Goal: Check status: Check status

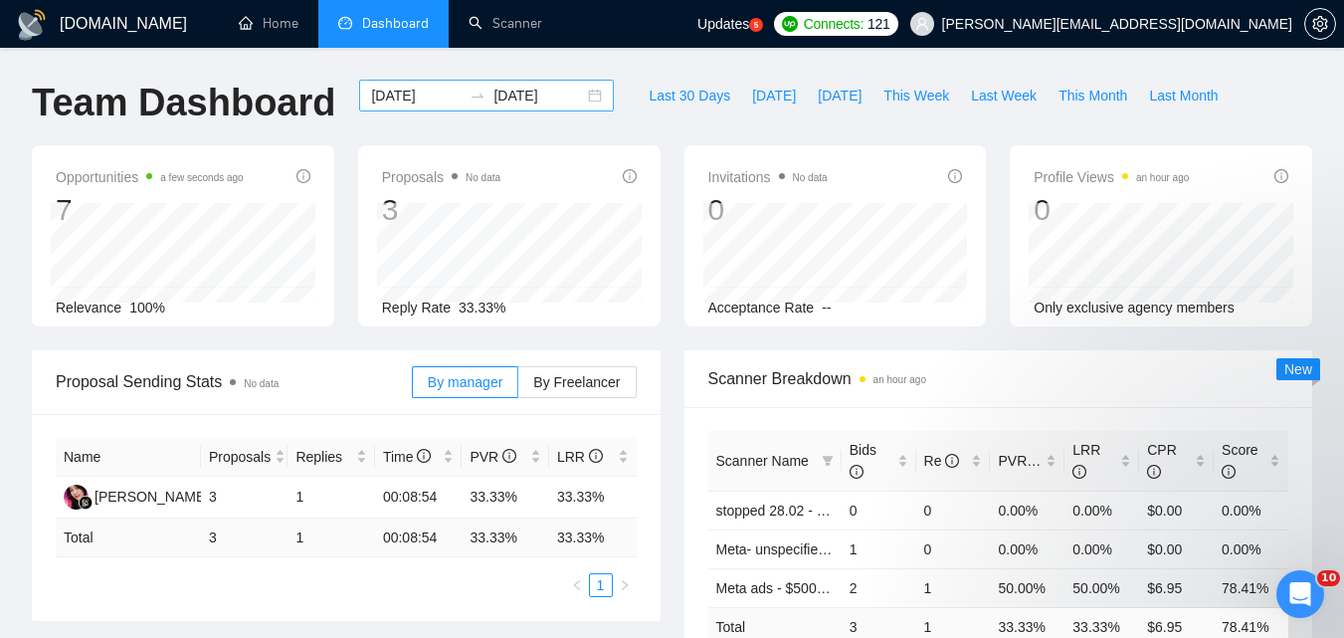
click at [420, 102] on input "[DATE]" at bounding box center [416, 96] width 91 height 22
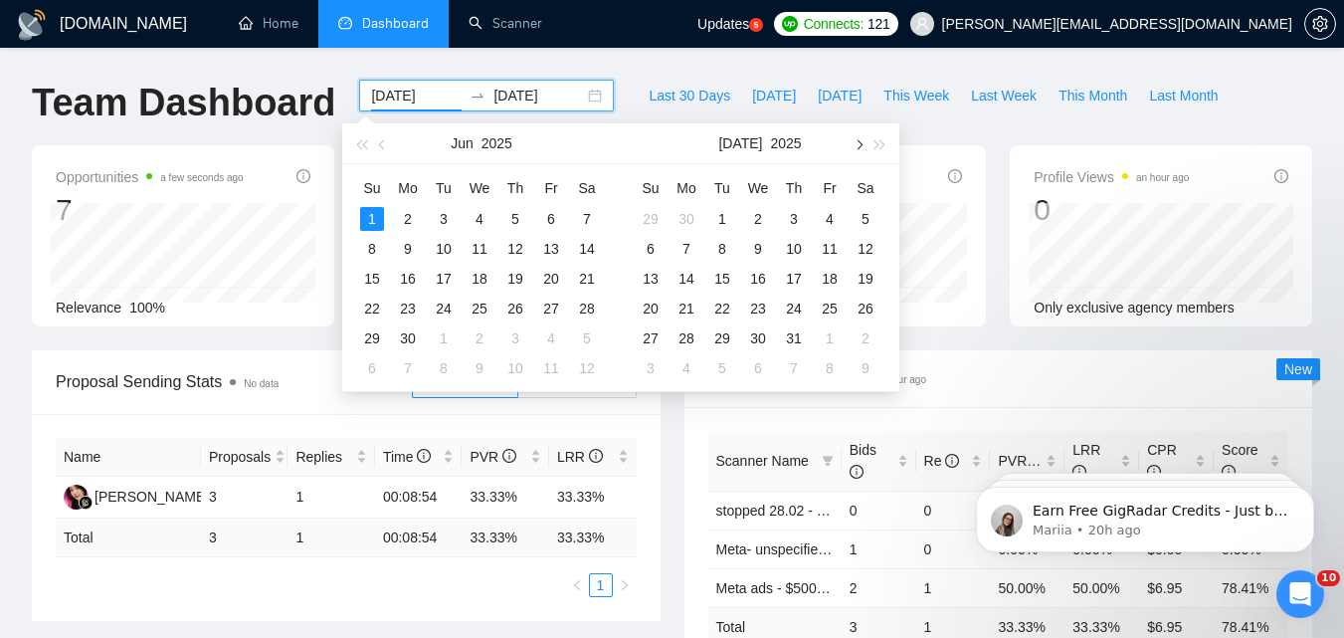
click at [858, 152] on button "button" at bounding box center [857, 143] width 22 height 40
type input "[DATE]"
click at [678, 279] on div "11" at bounding box center [686, 279] width 24 height 24
click at [678, 279] on table "Su Mo Tu We Th Fr Sa 27 28 29 30 31 1 2 3 4 5 6 7 8 9 10 11 12 13 14 15 16 17 1…" at bounding box center [758, 277] width 251 height 211
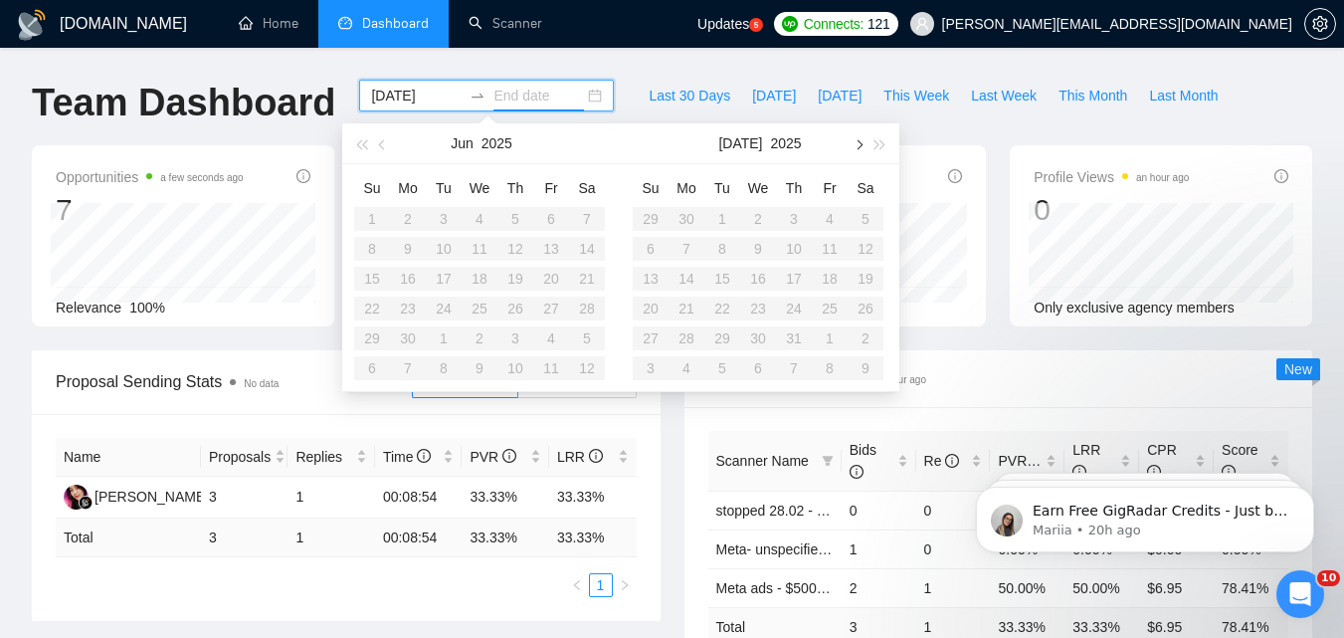
click at [860, 150] on button "button" at bounding box center [857, 143] width 22 height 40
type input "[DATE]"
click at [689, 275] on div "11" at bounding box center [686, 279] width 24 height 24
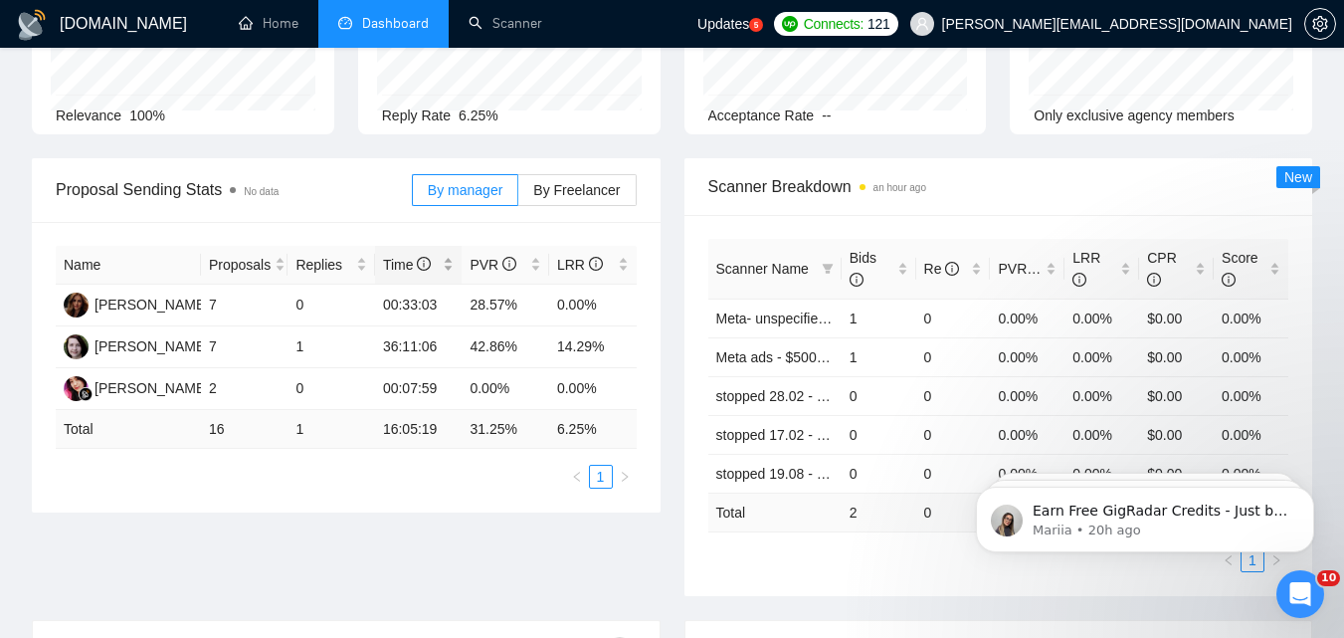
scroll to position [199, 0]
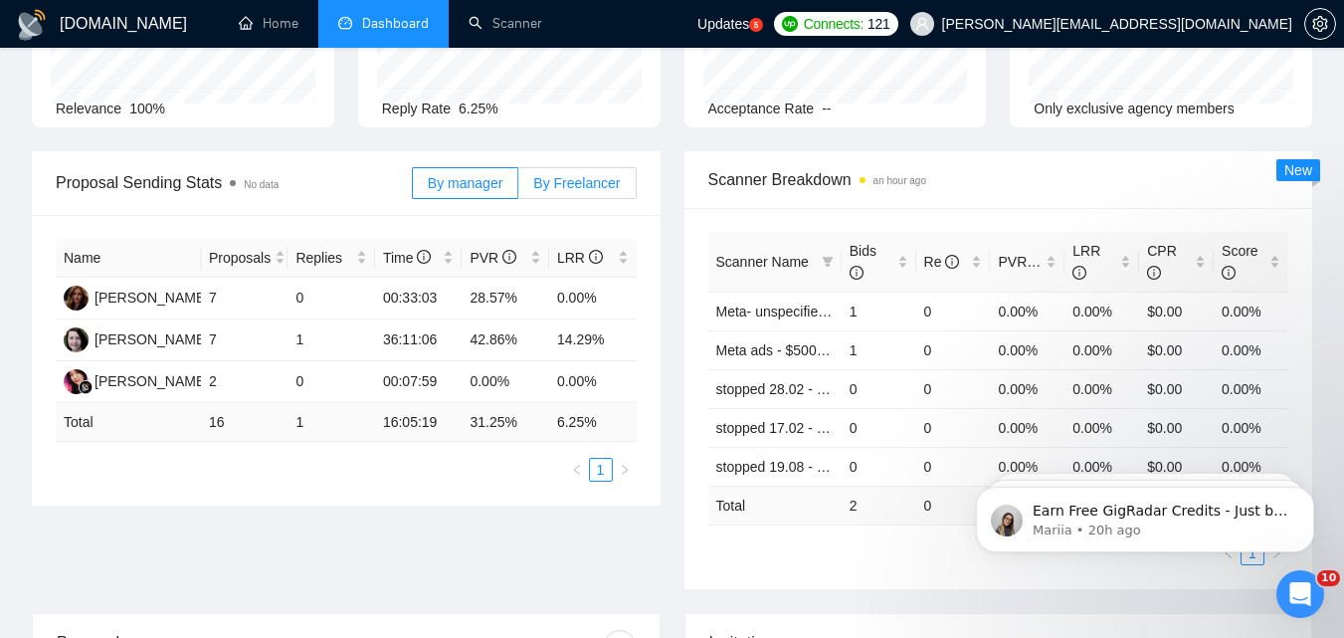
click at [547, 188] on span "By Freelancer" at bounding box center [576, 183] width 87 height 16
click at [518, 188] on input "By Freelancer" at bounding box center [518, 188] width 0 height 0
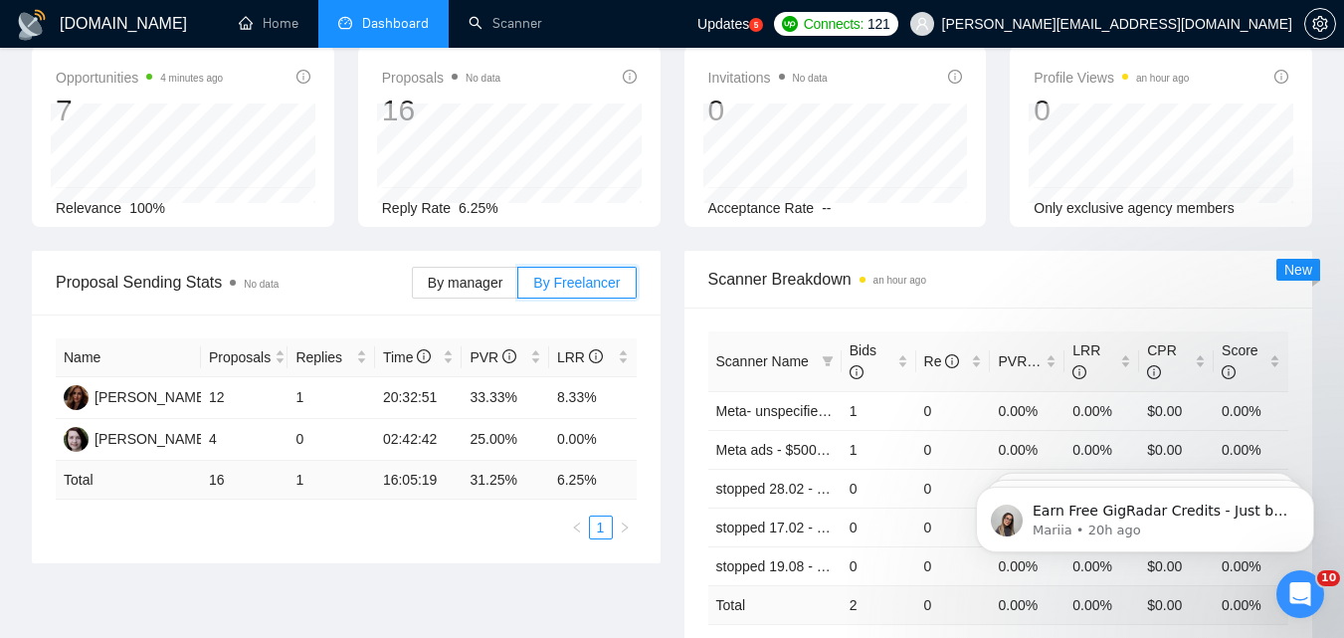
scroll to position [0, 0]
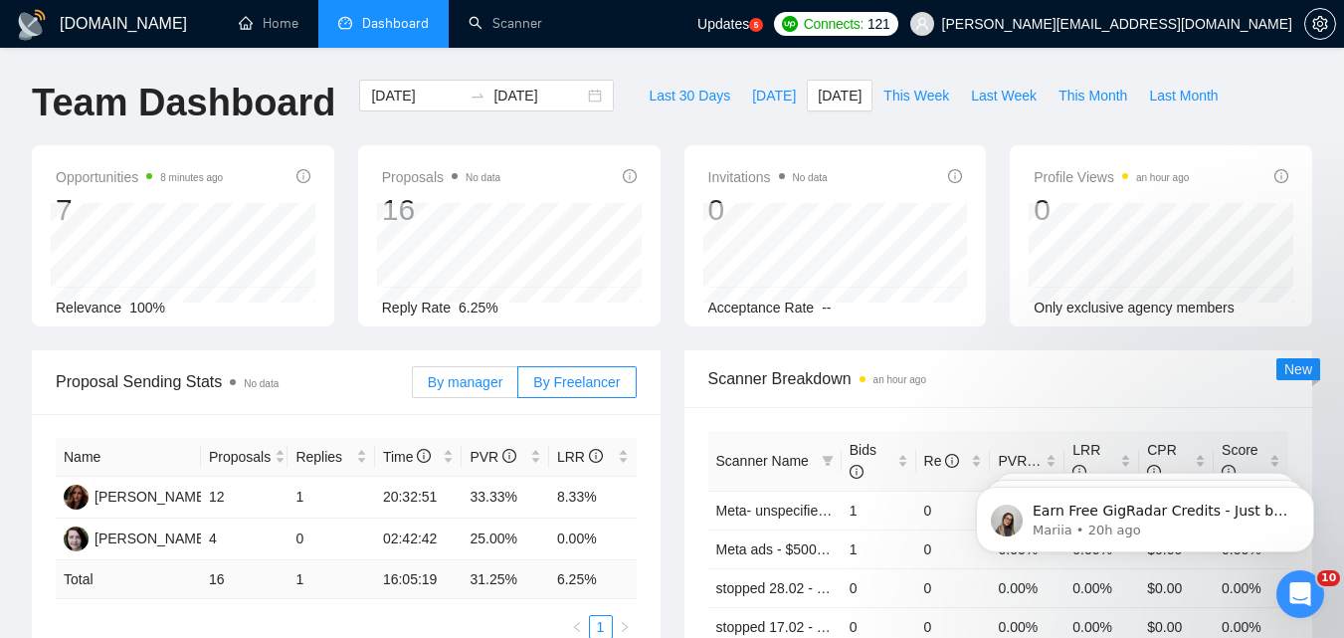
click at [479, 380] on span "By manager" at bounding box center [465, 382] width 75 height 16
click at [413, 387] on input "By manager" at bounding box center [413, 387] width 0 height 0
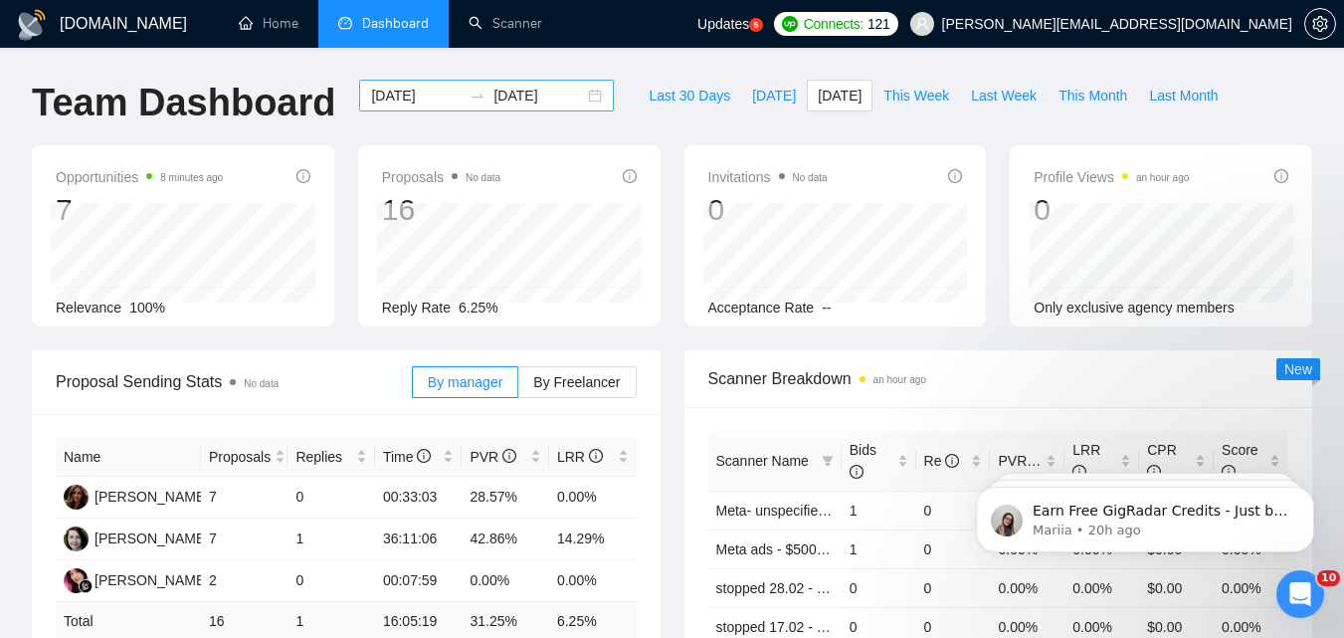
click at [422, 101] on input "[DATE]" at bounding box center [416, 96] width 91 height 22
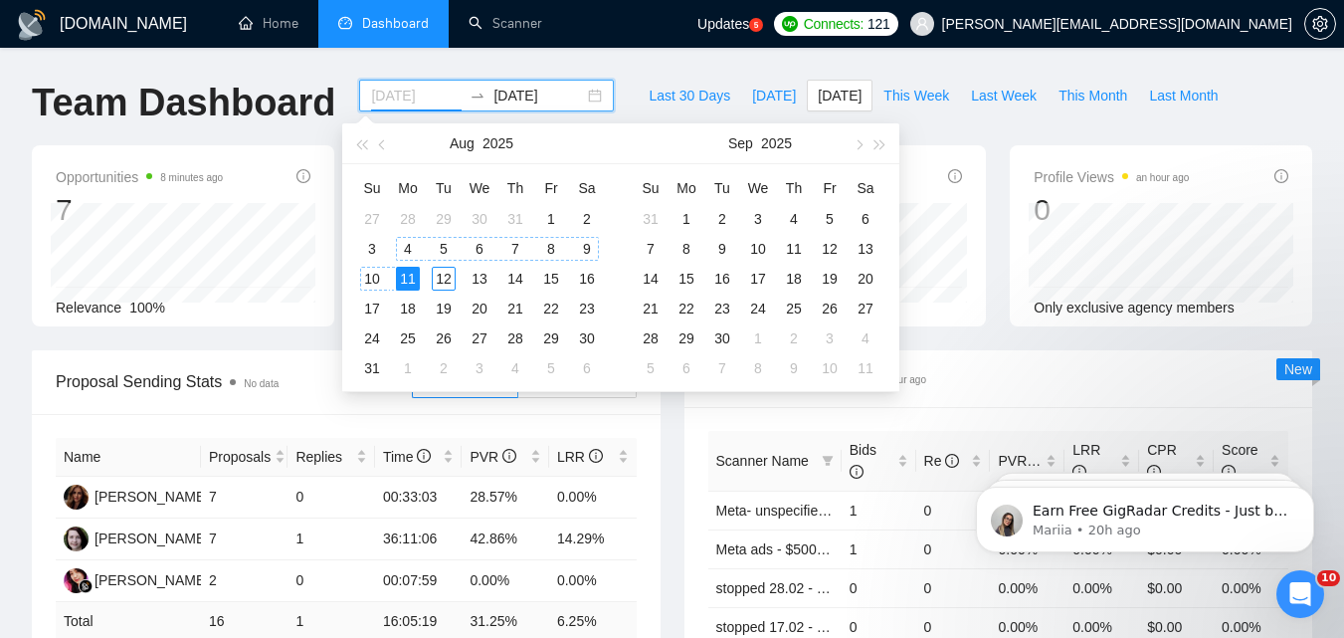
type input "[DATE]"
click at [403, 245] on div "4" at bounding box center [408, 249] width 24 height 24
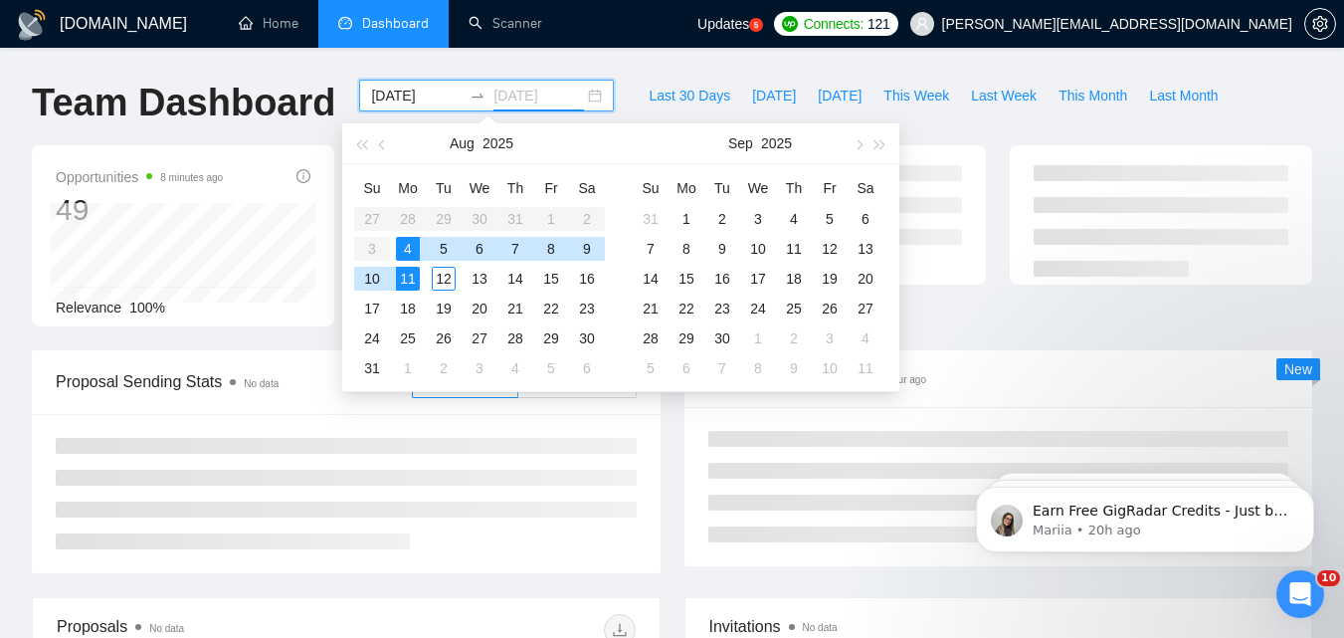
type input "[DATE]"
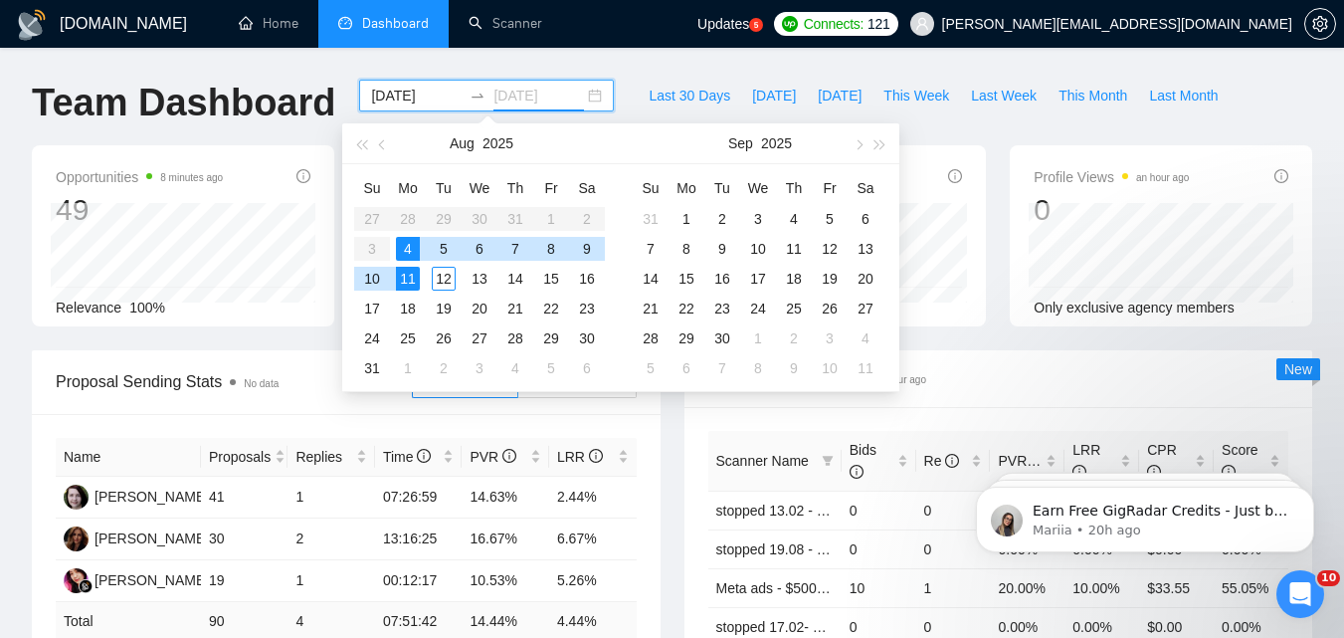
click at [405, 280] on div "11" at bounding box center [408, 279] width 24 height 24
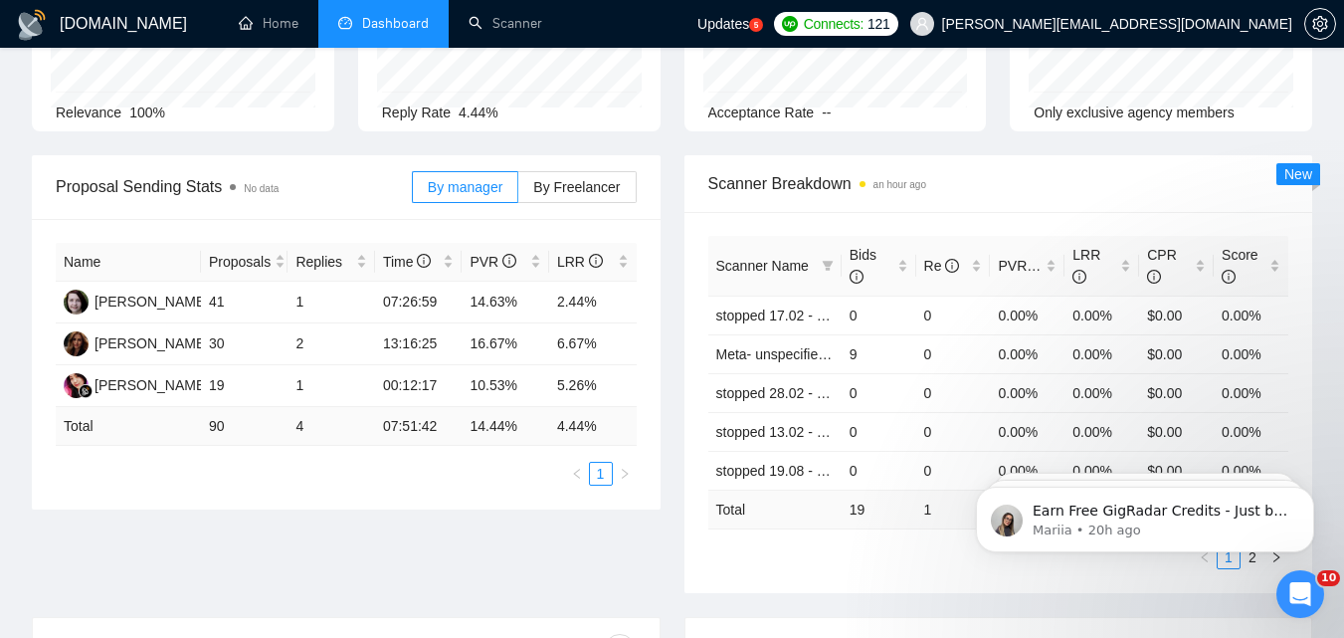
scroll to position [199, 0]
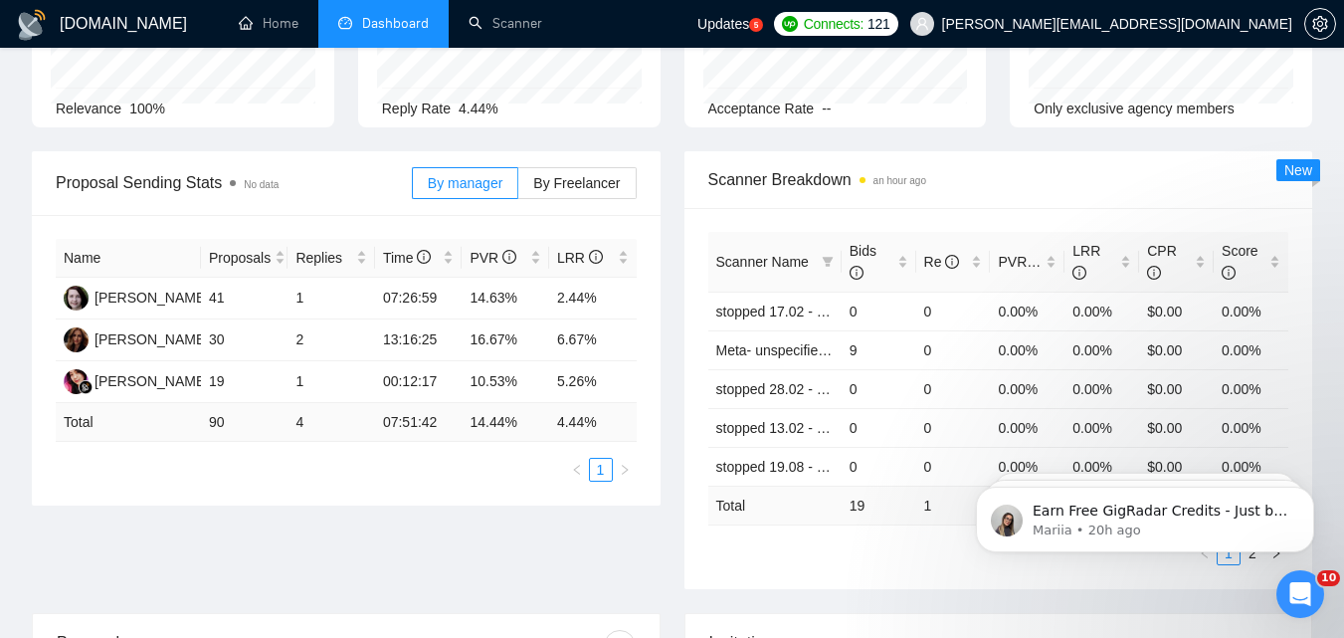
click at [605, 200] on div "By manager By Freelancer" at bounding box center [524, 183] width 225 height 64
click at [591, 183] on span "By Freelancer" at bounding box center [576, 183] width 87 height 16
click at [518, 188] on input "By Freelancer" at bounding box center [518, 188] width 0 height 0
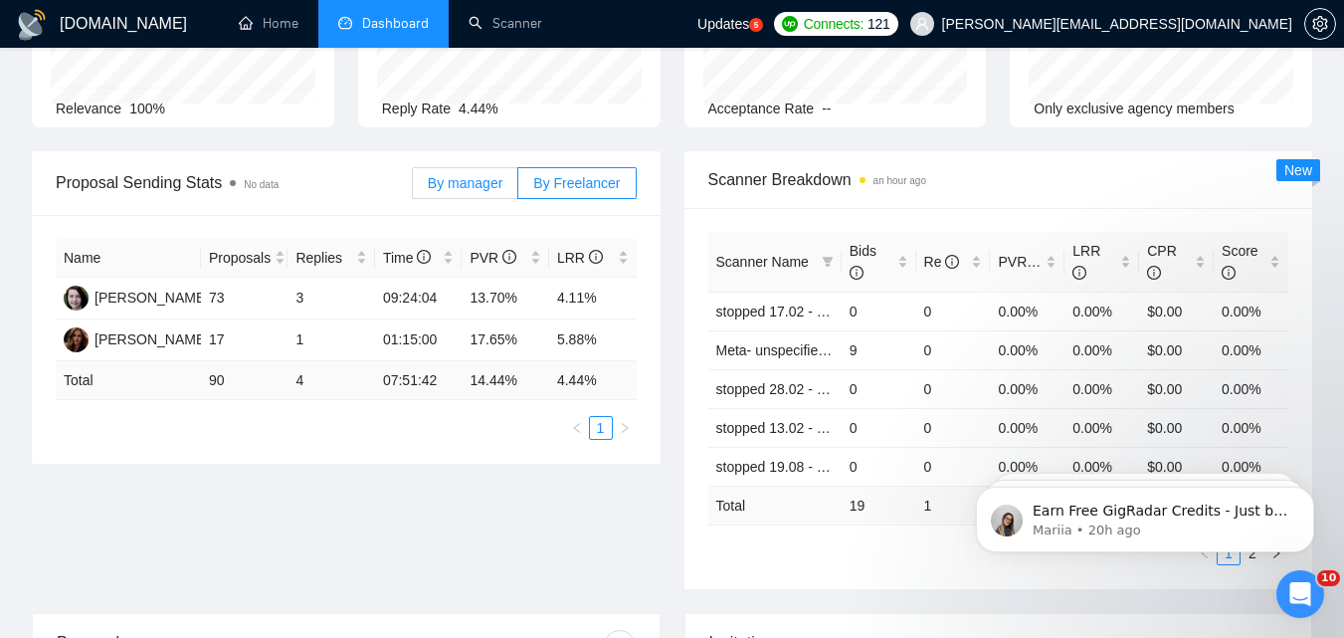
click at [470, 184] on span "By manager" at bounding box center [465, 183] width 75 height 16
click at [413, 188] on input "By manager" at bounding box center [413, 188] width 0 height 0
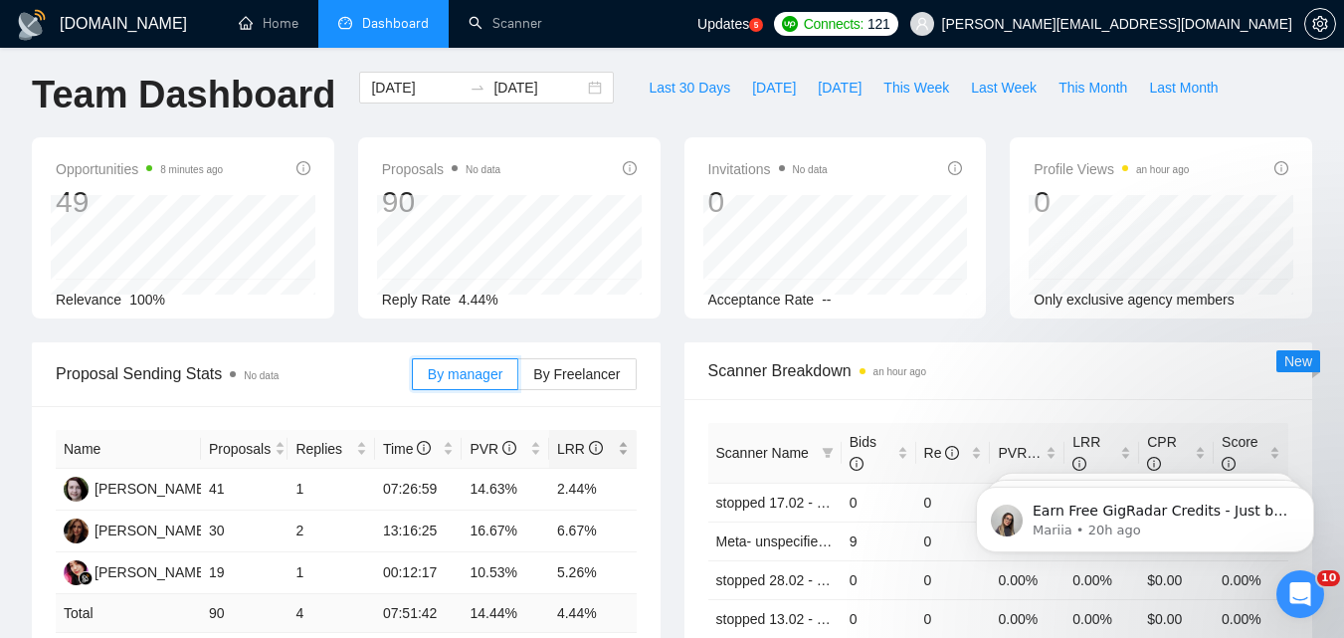
scroll to position [0, 0]
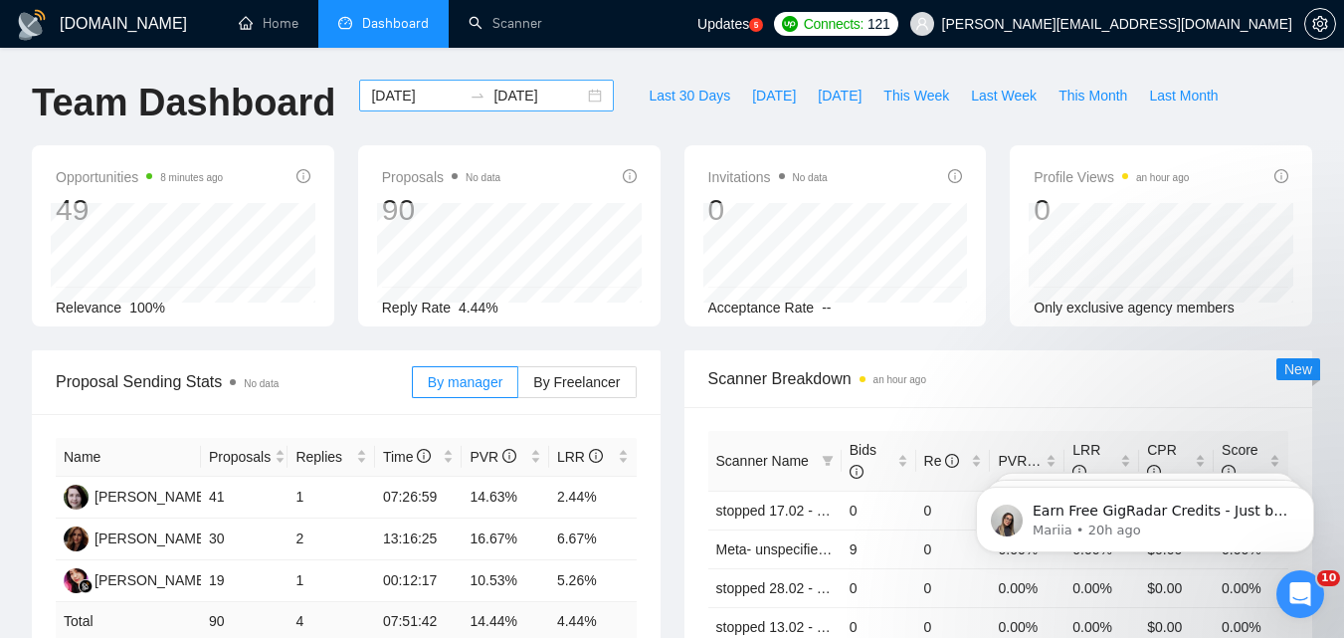
click at [415, 100] on input "[DATE]" at bounding box center [416, 96] width 91 height 22
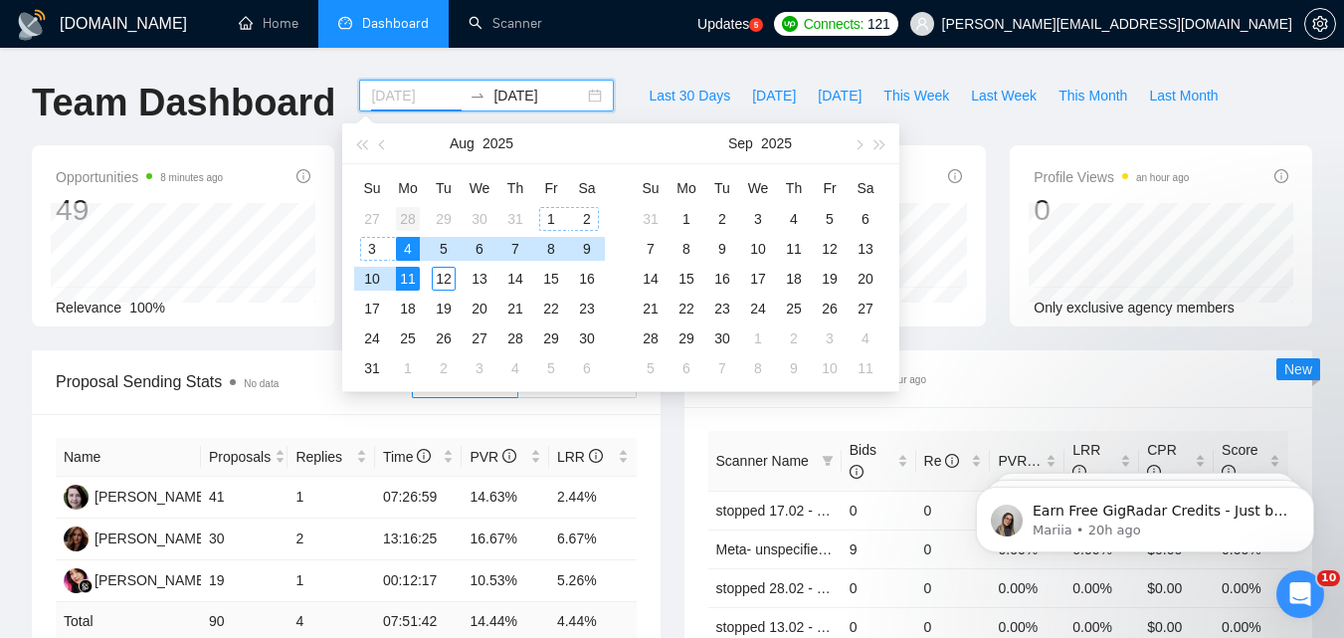
type input "[DATE]"
click at [414, 221] on div "28" at bounding box center [408, 219] width 24 height 24
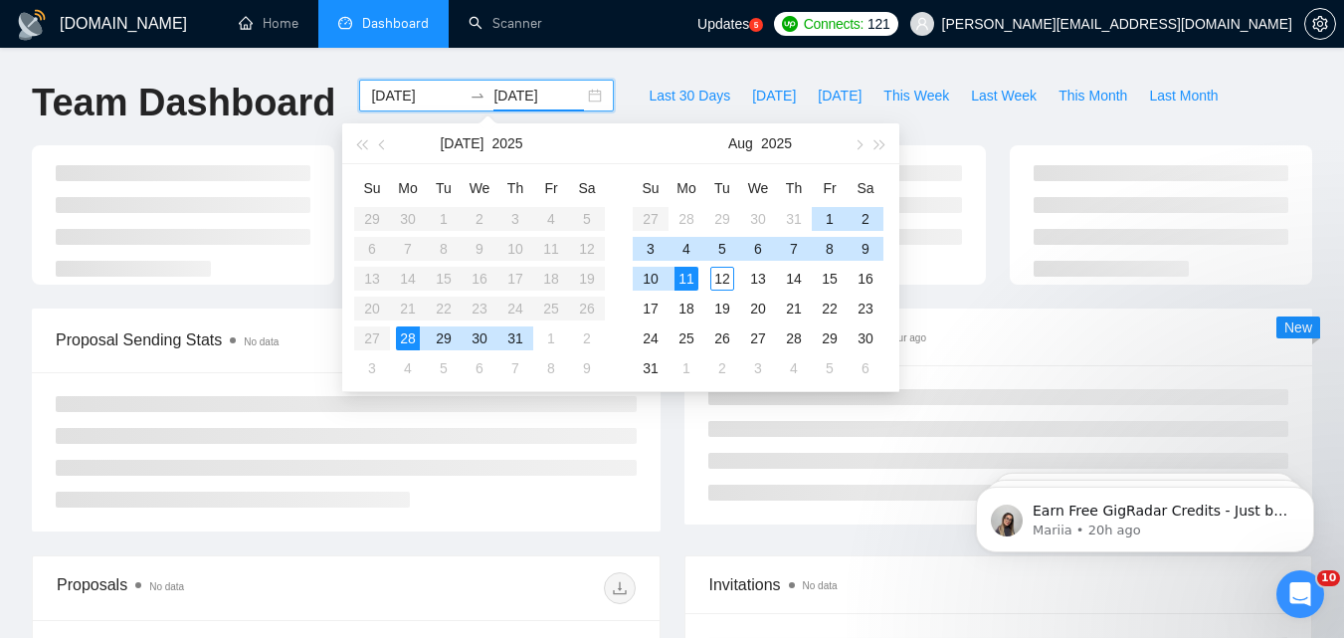
click at [410, 245] on table "Su Mo Tu We Th Fr Sa 29 30 1 2 3 4 5 6 7 8 9 10 11 12 13 14 15 16 17 18 19 20 2…" at bounding box center [479, 277] width 251 height 211
click at [684, 246] on div "4" at bounding box center [686, 249] width 24 height 24
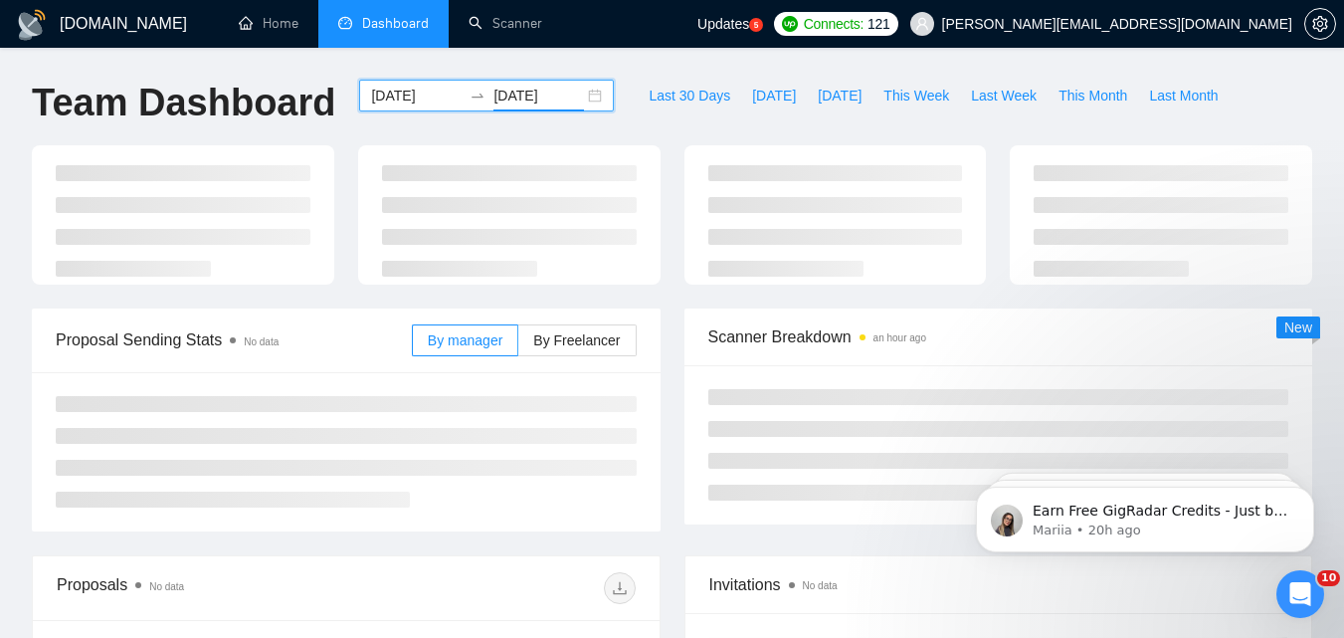
type input "[DATE]"
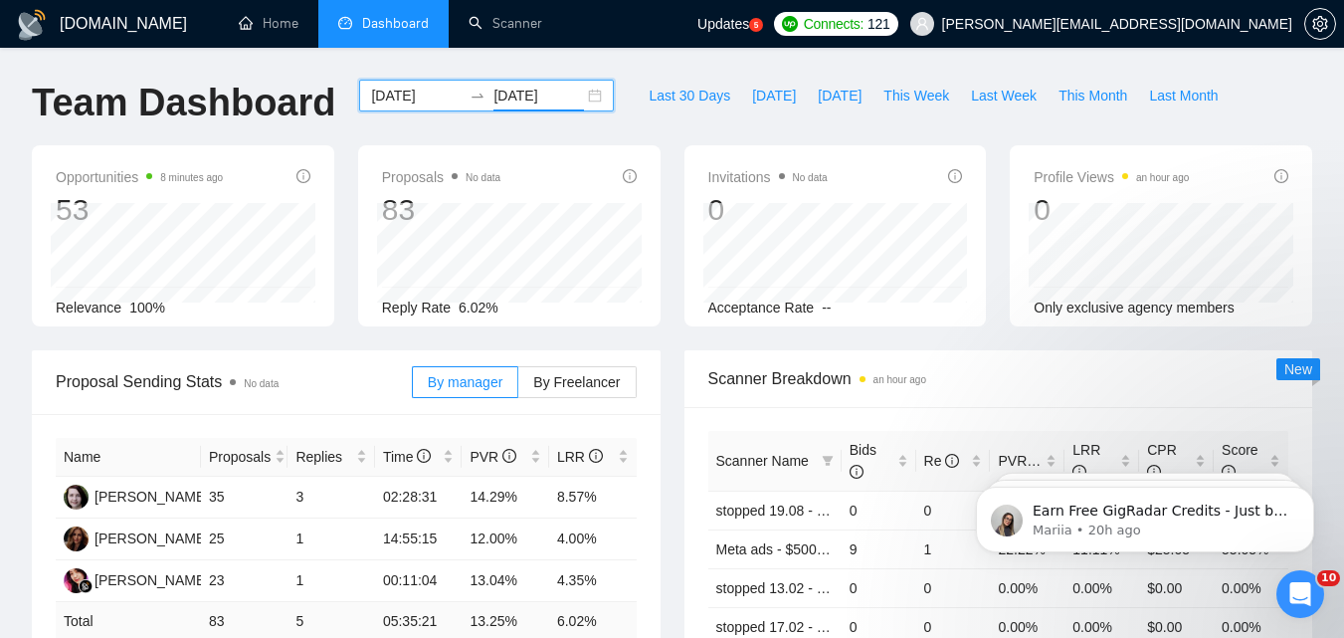
click at [431, 96] on input "[DATE]" at bounding box center [416, 96] width 91 height 22
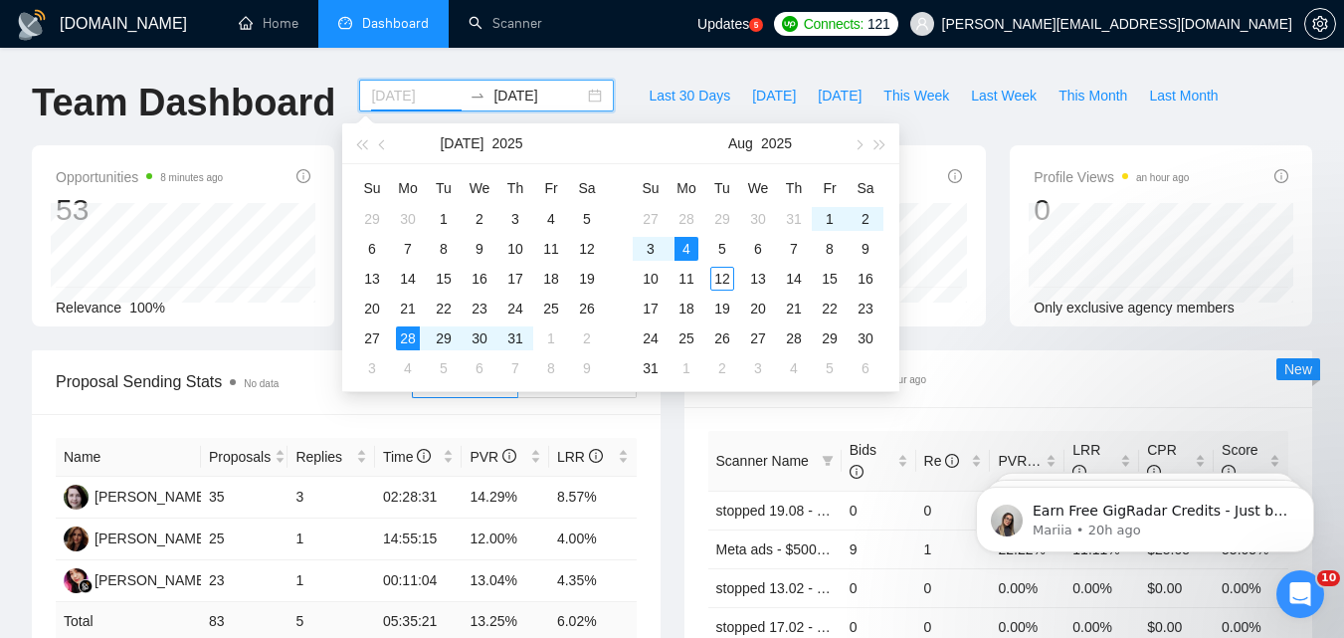
type input "[DATE]"
click at [685, 253] on div "4" at bounding box center [686, 249] width 24 height 24
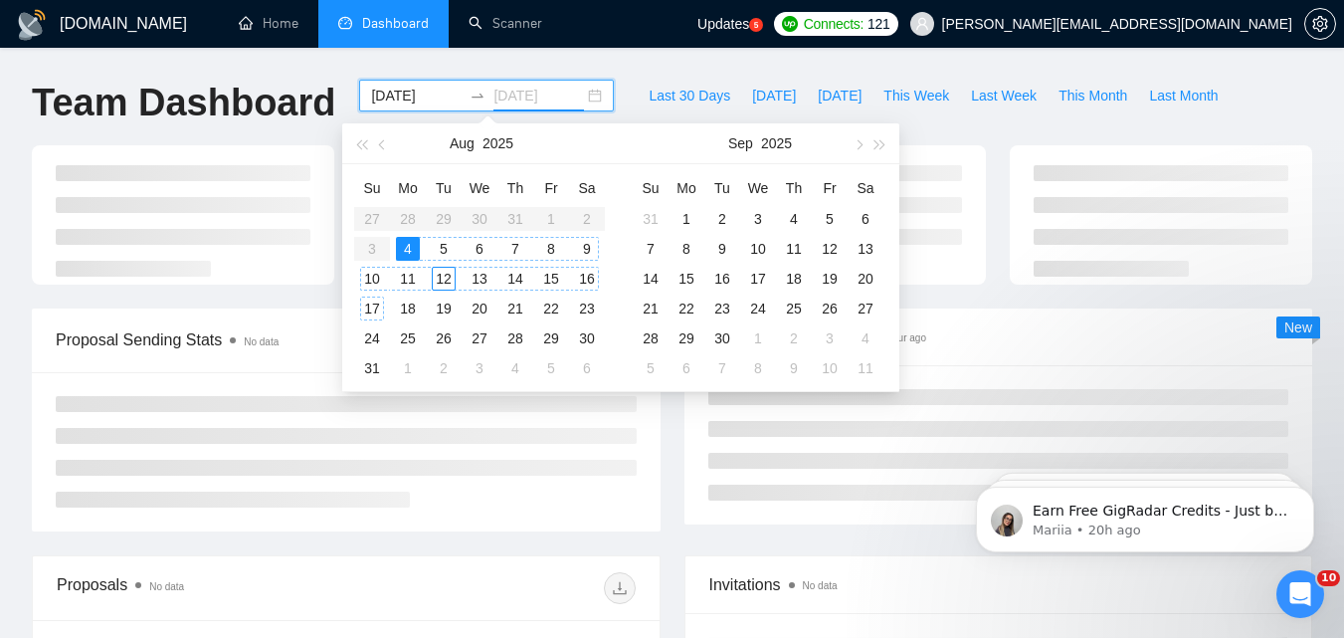
type input "[DATE]"
click at [411, 282] on div "11" at bounding box center [408, 279] width 24 height 24
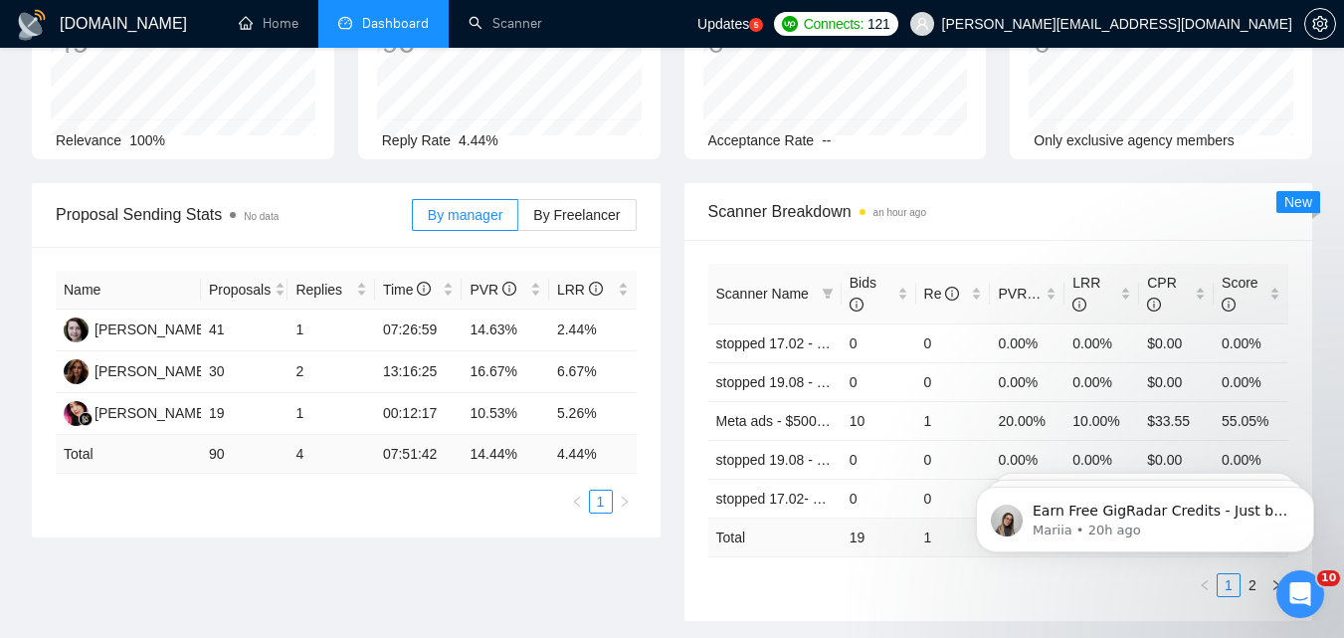
scroll to position [199, 0]
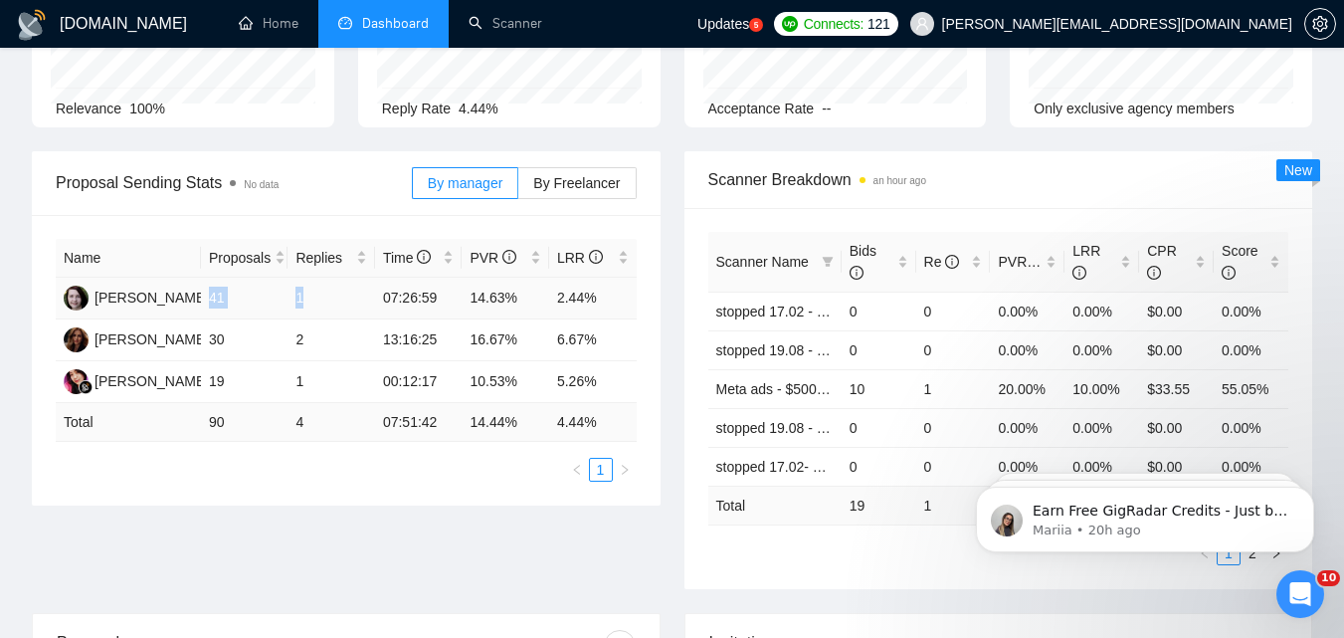
drag, startPoint x: 211, startPoint y: 295, endPoint x: 346, endPoint y: 292, distance: 135.3
click at [346, 292] on tr "[PERSON_NAME] 41 1 07:26:59 14.63% 2.44%" at bounding box center [346, 299] width 581 height 42
click at [342, 292] on td "1" at bounding box center [331, 299] width 88 height 42
drag, startPoint x: 205, startPoint y: 330, endPoint x: 331, endPoint y: 333, distance: 126.4
click at [331, 333] on tr "[PERSON_NAME] 30 2 13:16:25 16.67% 6.67%" at bounding box center [346, 340] width 581 height 42
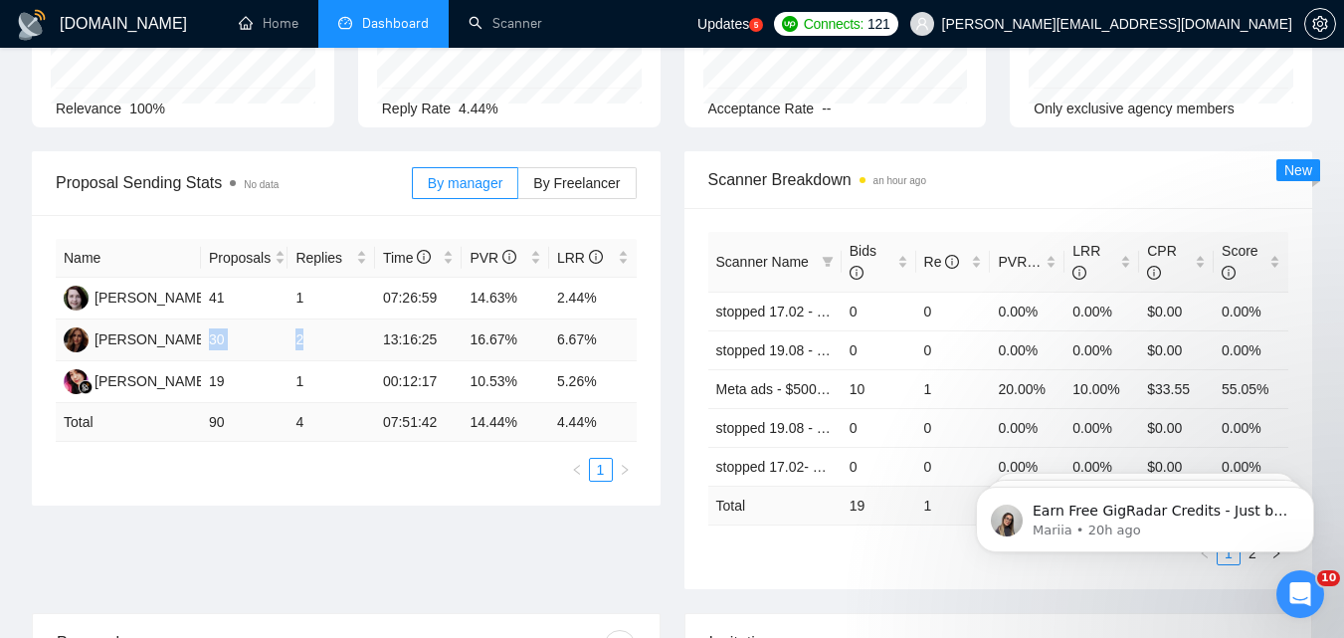
click at [293, 343] on td "2" at bounding box center [331, 340] width 88 height 42
drag, startPoint x: 282, startPoint y: 391, endPoint x: 321, endPoint y: 391, distance: 38.8
click at [319, 391] on tr "[PERSON_NAME] Sepiani 19 1 00:12:17 10.53% 5.26%" at bounding box center [346, 382] width 581 height 42
click at [324, 390] on td "1" at bounding box center [331, 382] width 88 height 42
click at [559, 192] on label "By Freelancer" at bounding box center [576, 183] width 117 height 32
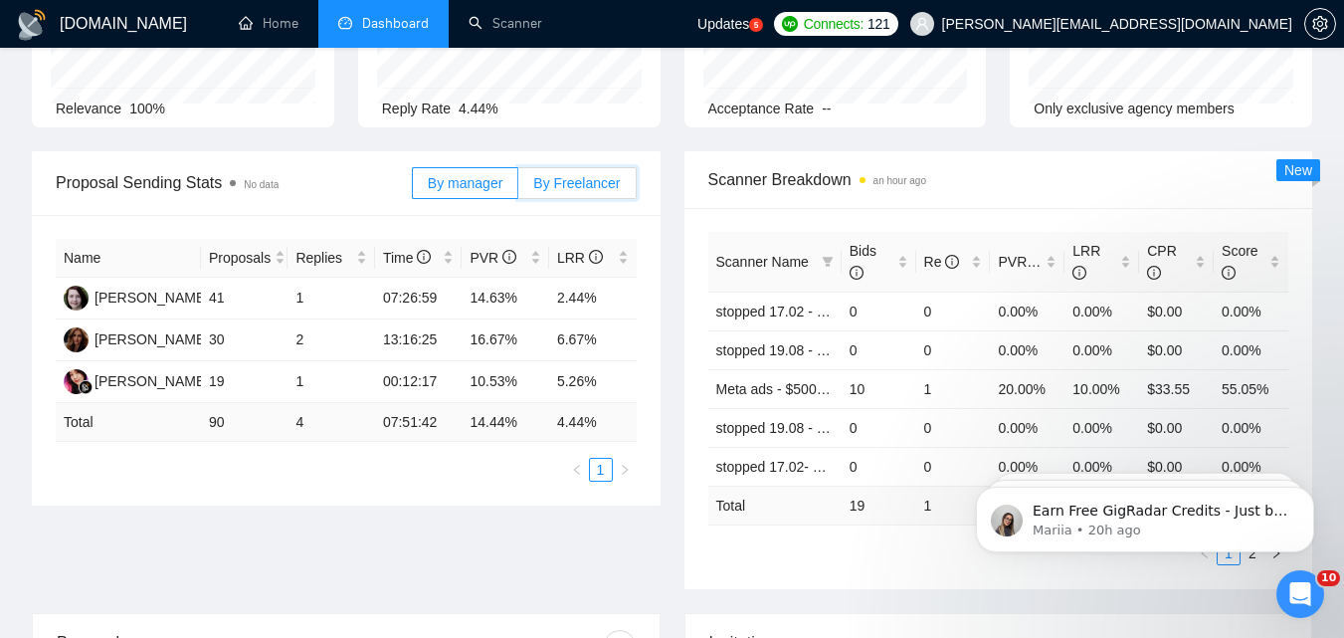
click at [518, 188] on input "By Freelancer" at bounding box center [518, 188] width 0 height 0
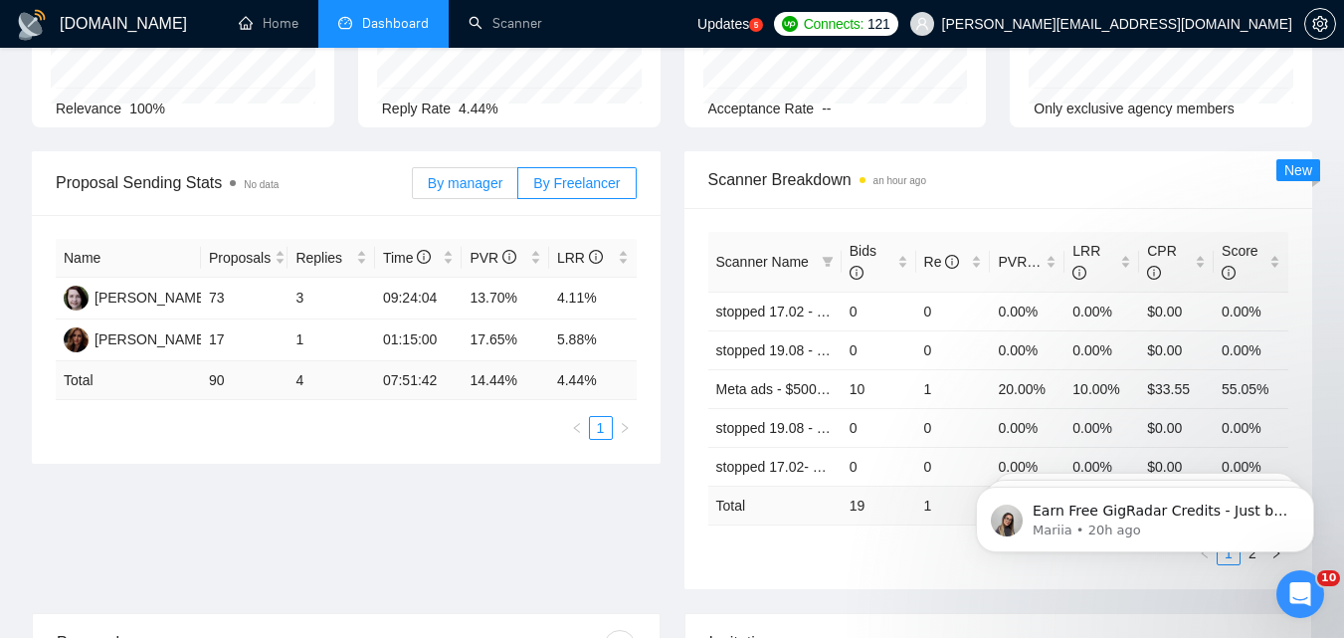
click at [482, 185] on span "By manager" at bounding box center [465, 183] width 75 height 16
click at [413, 188] on input "By manager" at bounding box center [413, 188] width 0 height 0
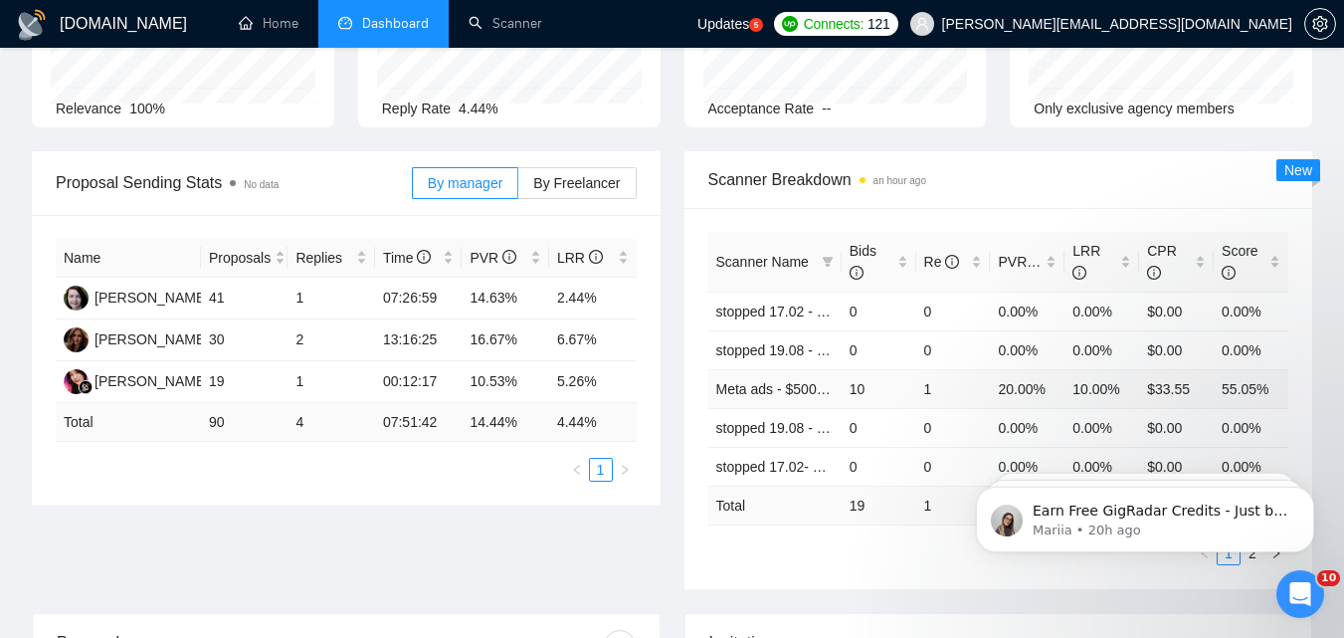
drag, startPoint x: 581, startPoint y: 172, endPoint x: 782, endPoint y: 376, distance: 286.3
click at [581, 175] on span "By Freelancer" at bounding box center [576, 183] width 87 height 16
click at [518, 188] on input "By Freelancer" at bounding box center [518, 188] width 0 height 0
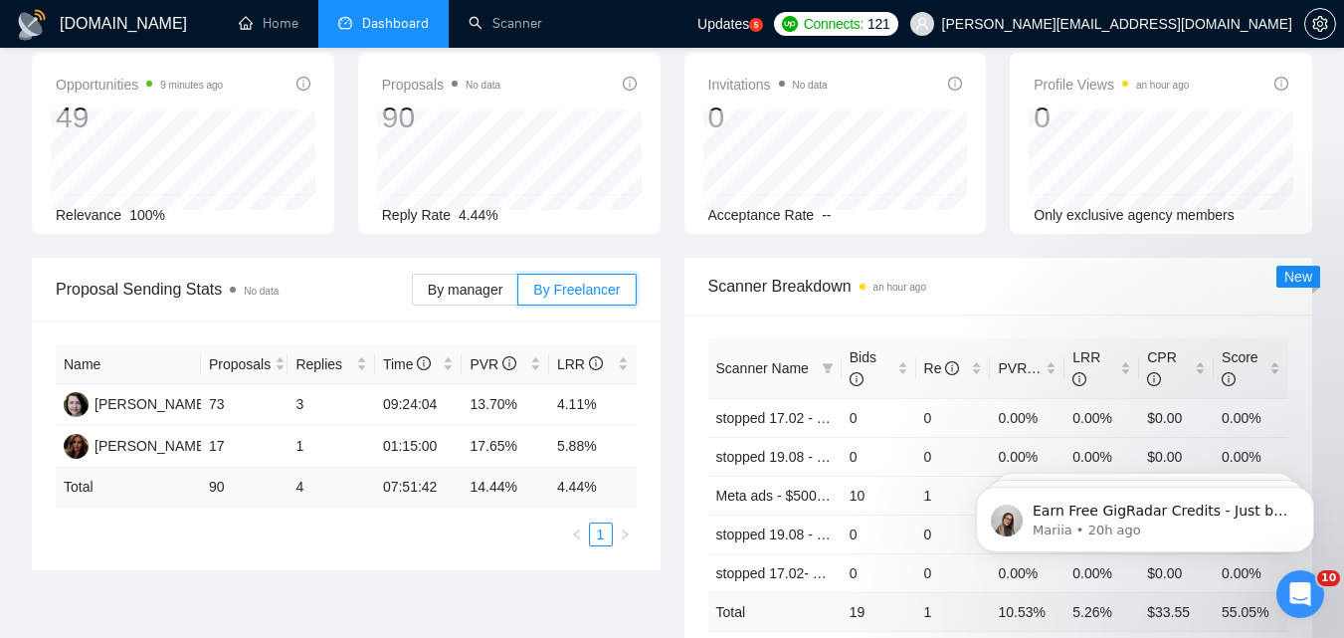
scroll to position [0, 0]
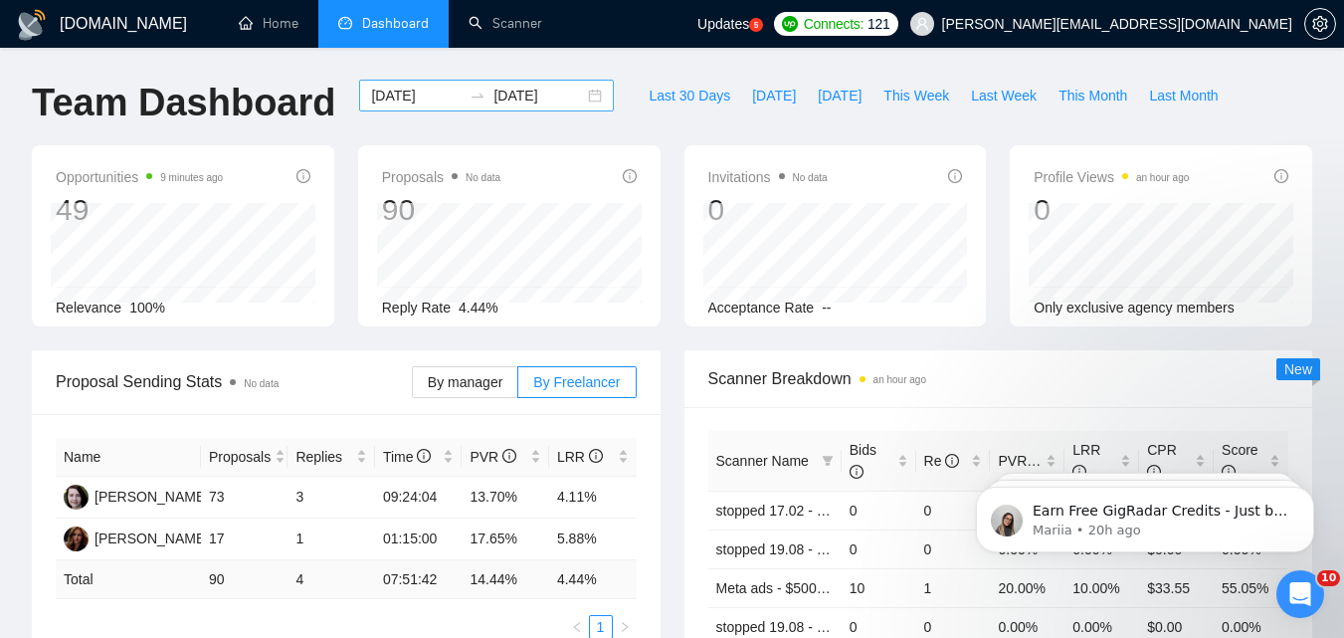
click at [417, 94] on input "[DATE]" at bounding box center [416, 96] width 91 height 22
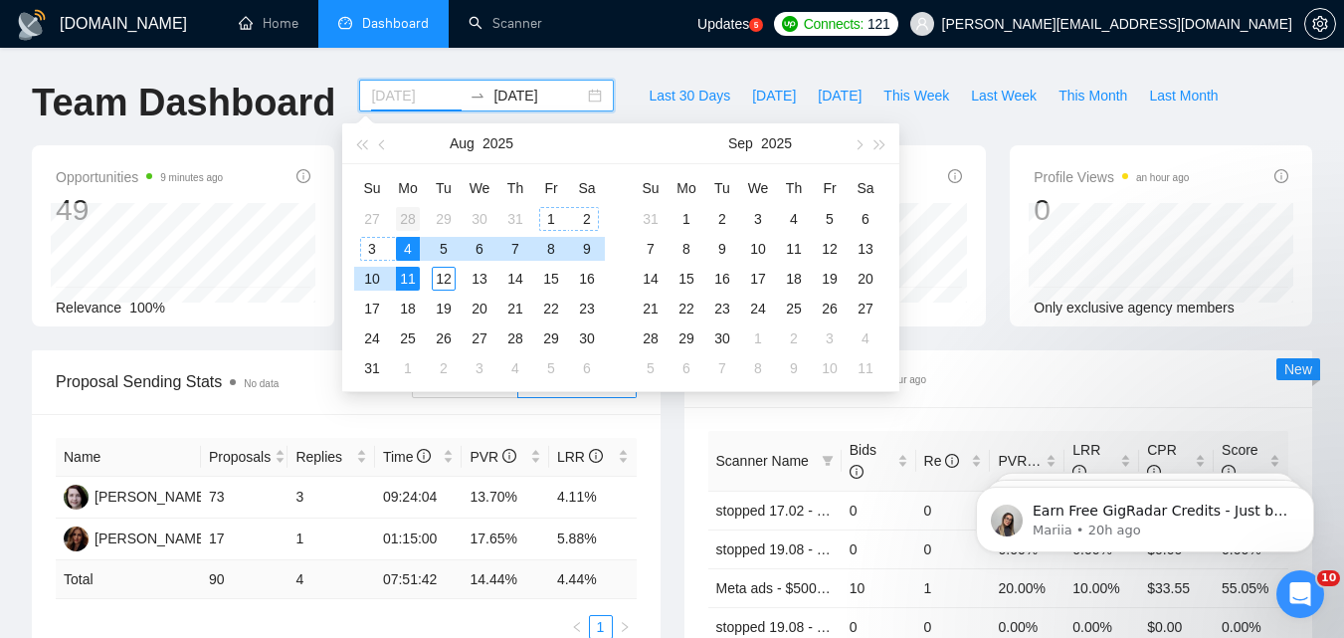
type input "[DATE]"
click at [406, 217] on div "28" at bounding box center [408, 219] width 24 height 24
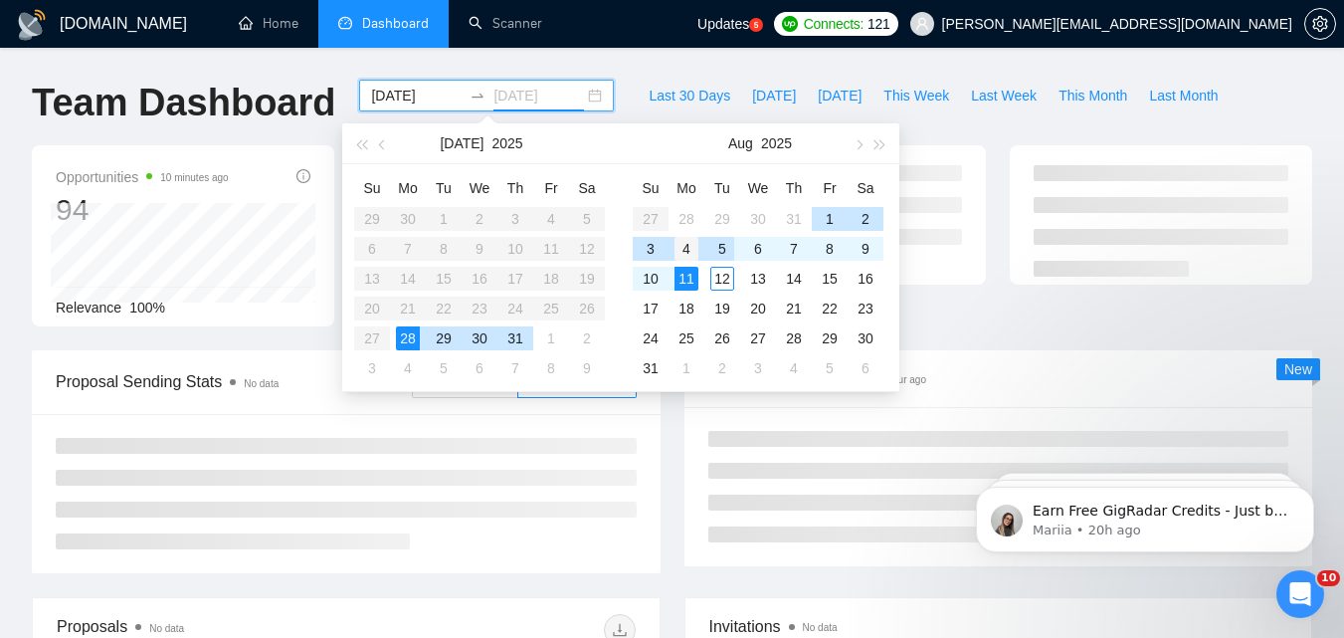
click at [687, 244] on div "4" at bounding box center [686, 249] width 24 height 24
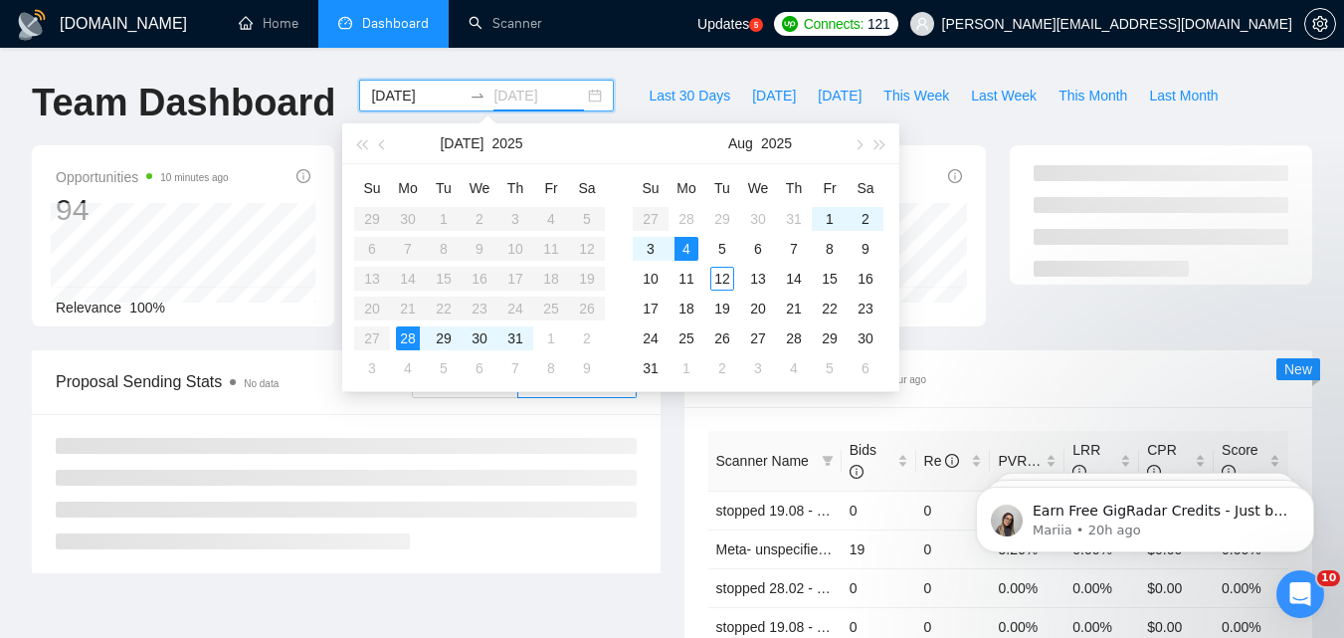
type input "[DATE]"
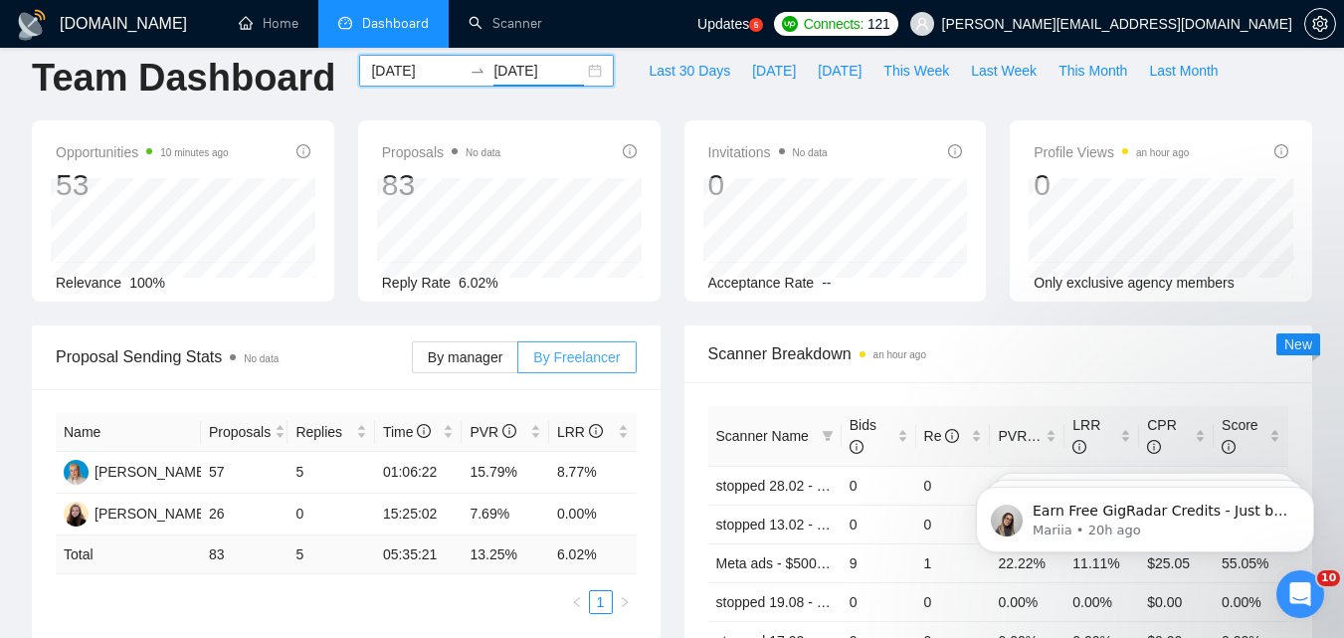
scroll to position [99, 0]
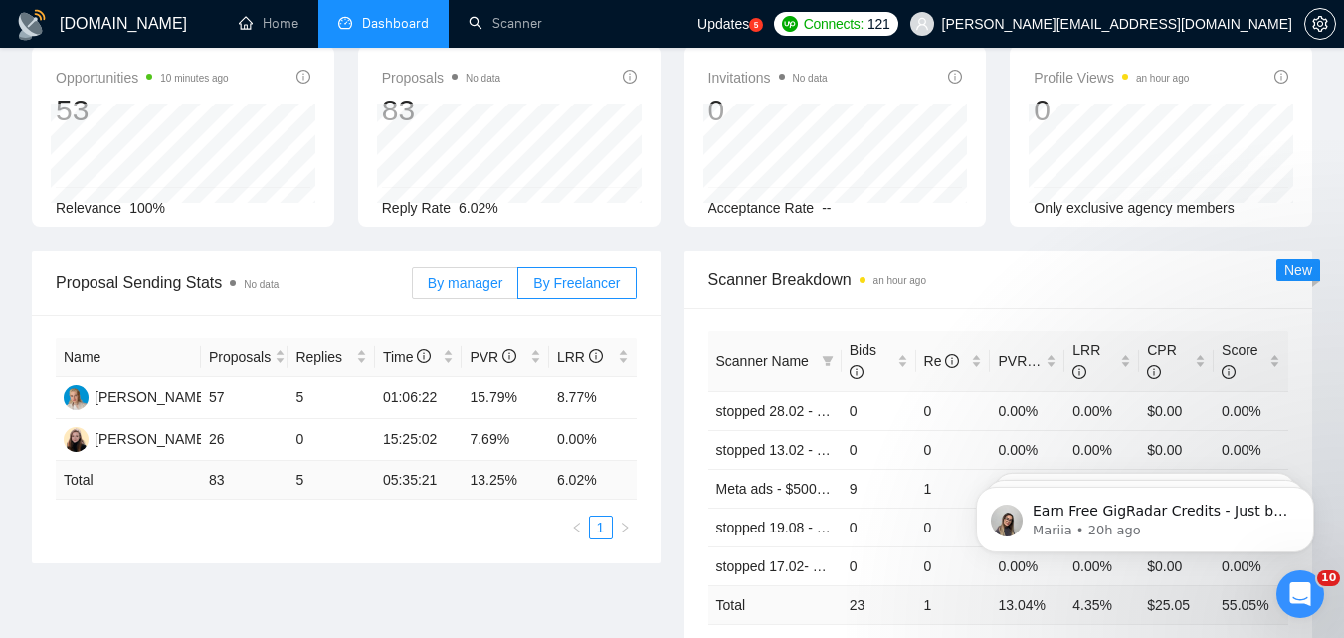
click at [485, 279] on span "By manager" at bounding box center [465, 283] width 75 height 16
click at [413, 287] on input "By manager" at bounding box center [413, 287] width 0 height 0
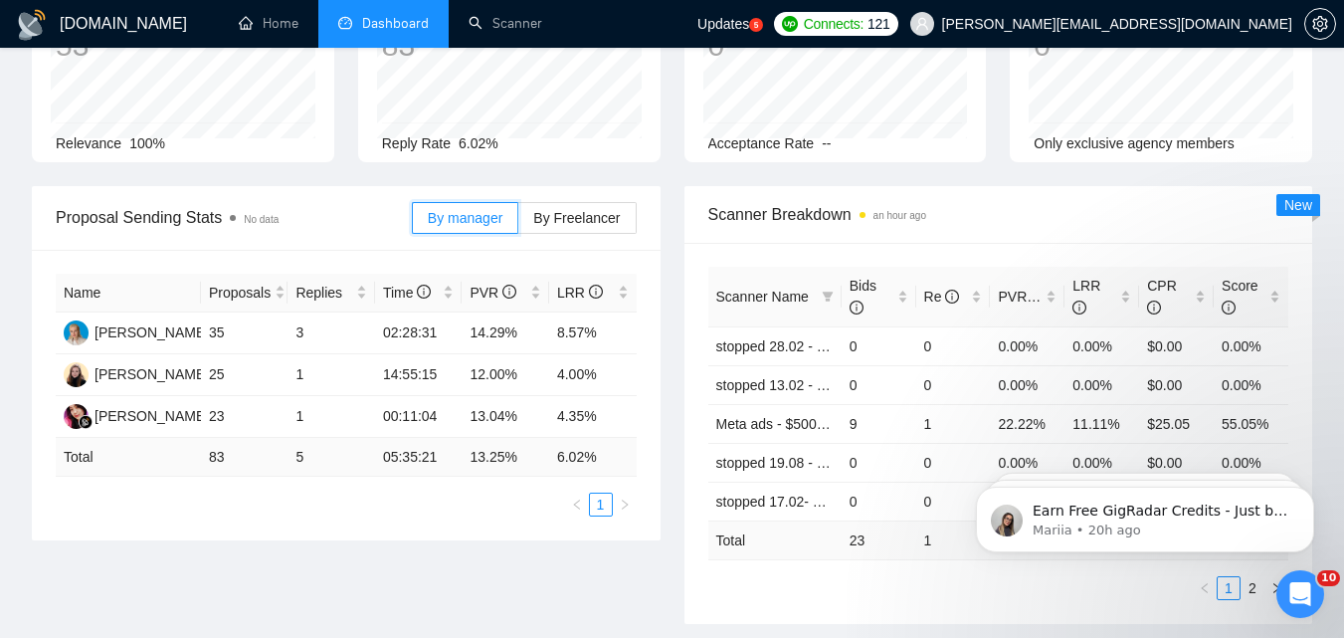
scroll to position [199, 0]
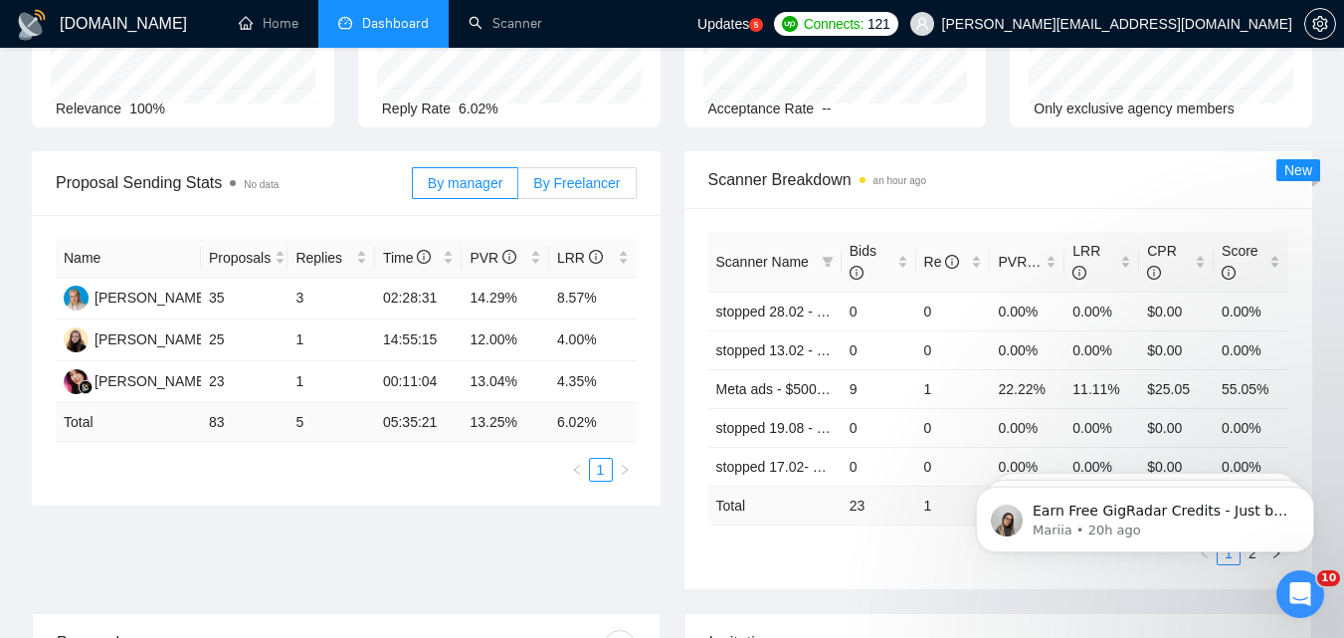
click at [563, 198] on label "By Freelancer" at bounding box center [576, 183] width 117 height 32
click at [518, 188] on input "By Freelancer" at bounding box center [518, 188] width 0 height 0
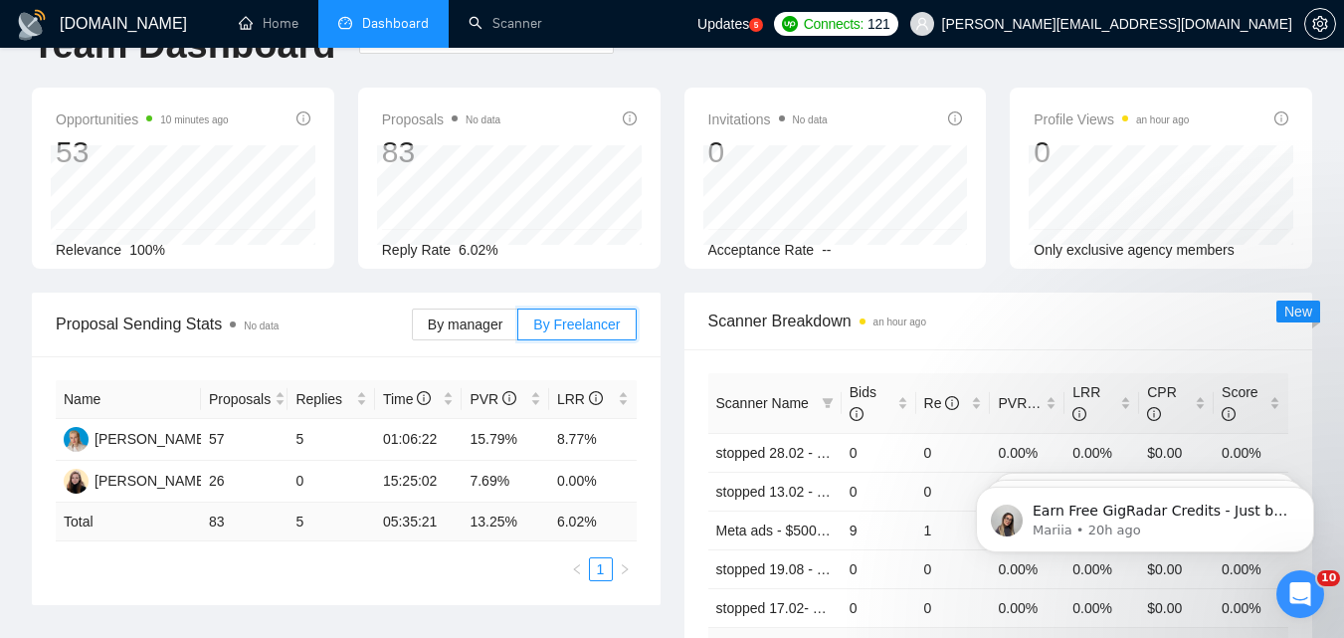
scroll to position [0, 0]
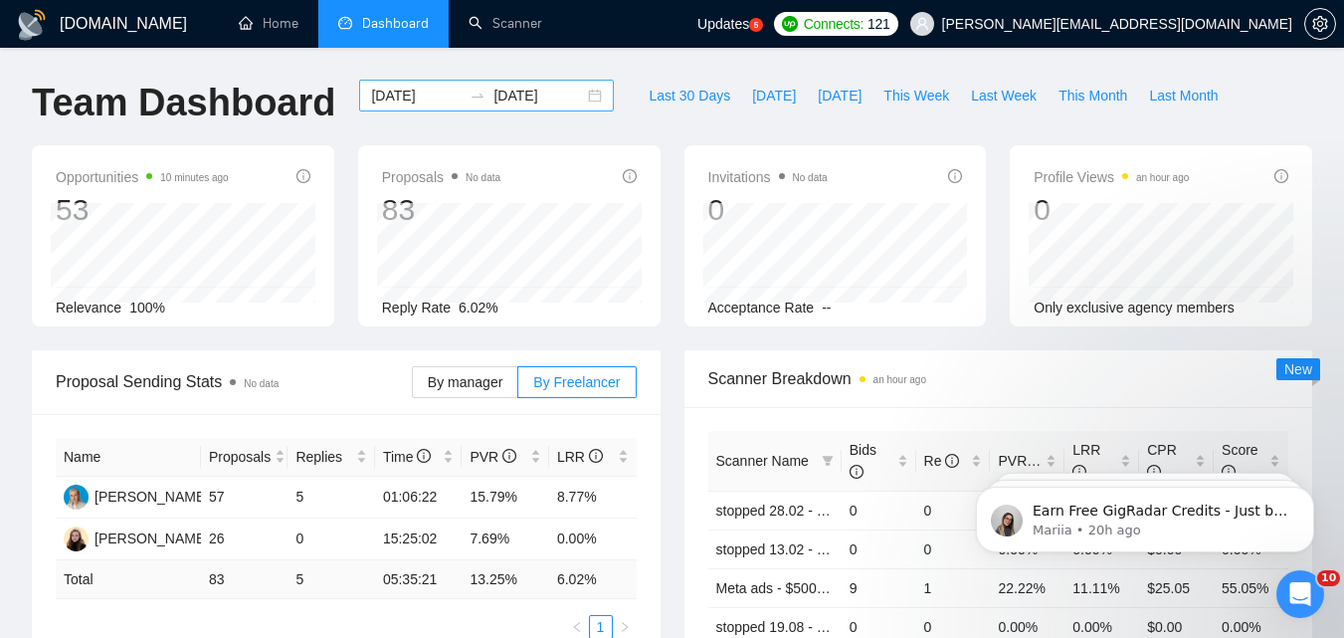
click at [415, 104] on input "[DATE]" at bounding box center [416, 96] width 91 height 22
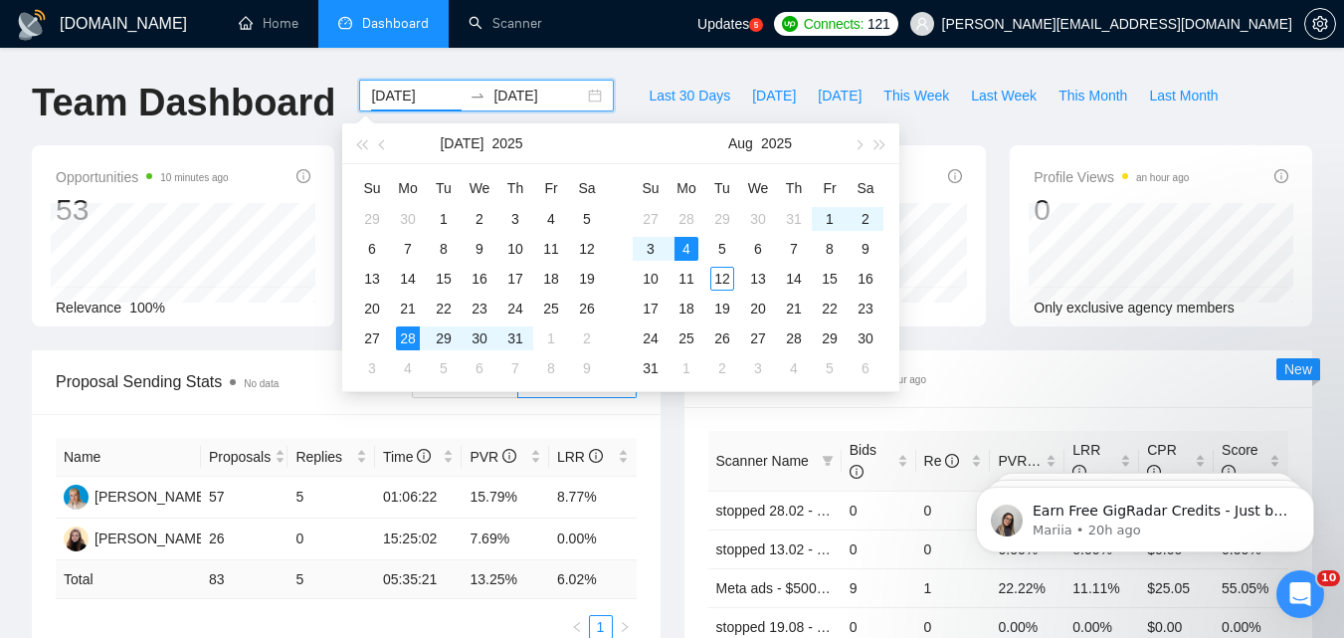
type input "[DATE]"
click at [681, 479] on div "Scanner Breakdown an hour ago Scanner Name Bids Re PVR LRR CPR Score stopped 28…" at bounding box center [998, 569] width 652 height 438
